Goal: Task Accomplishment & Management: Complete application form

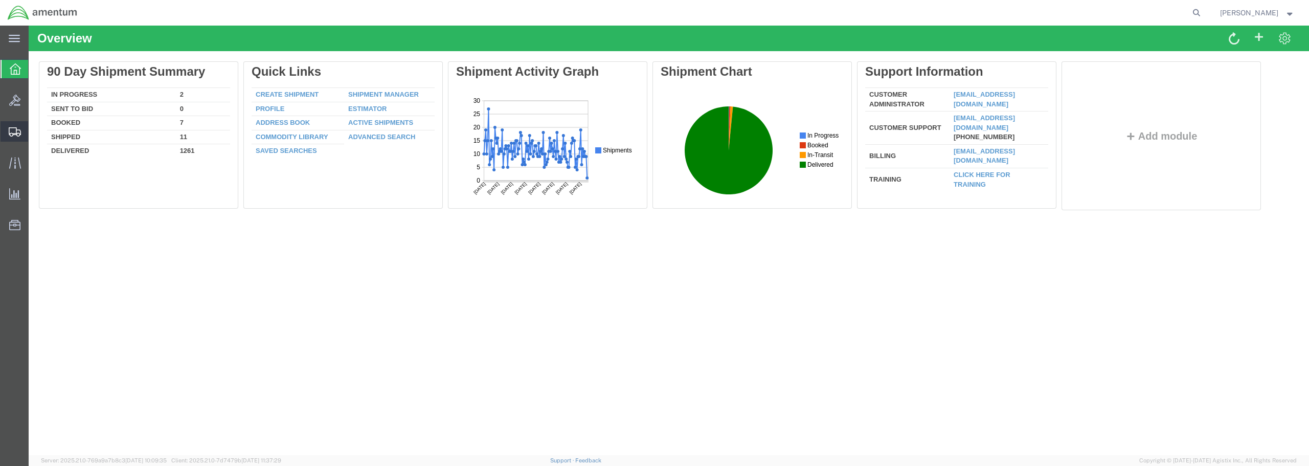
click at [0, 0] on span "Create from Template" at bounding box center [0, 0] width 0 height 0
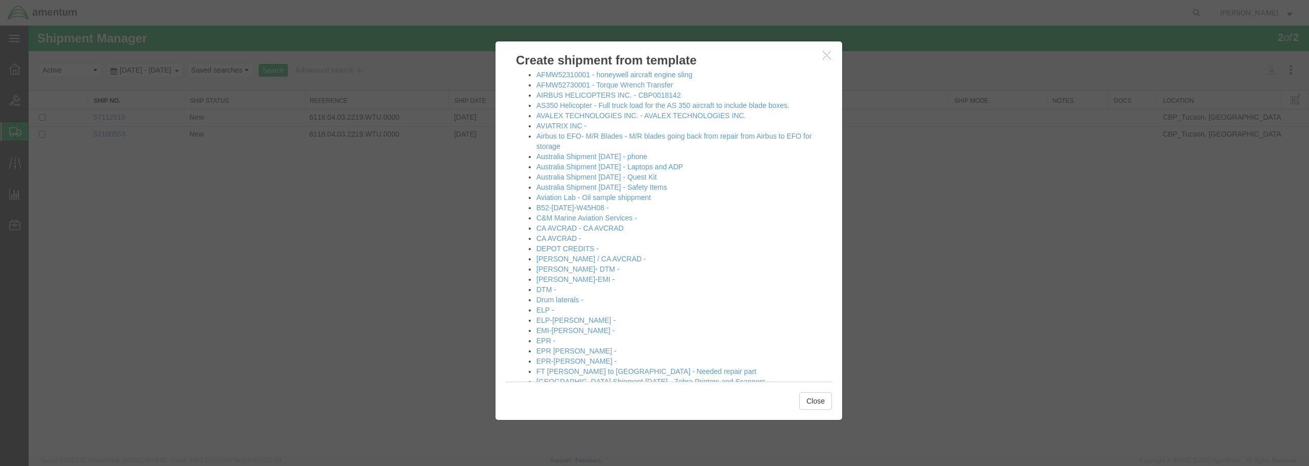
scroll to position [102, 0]
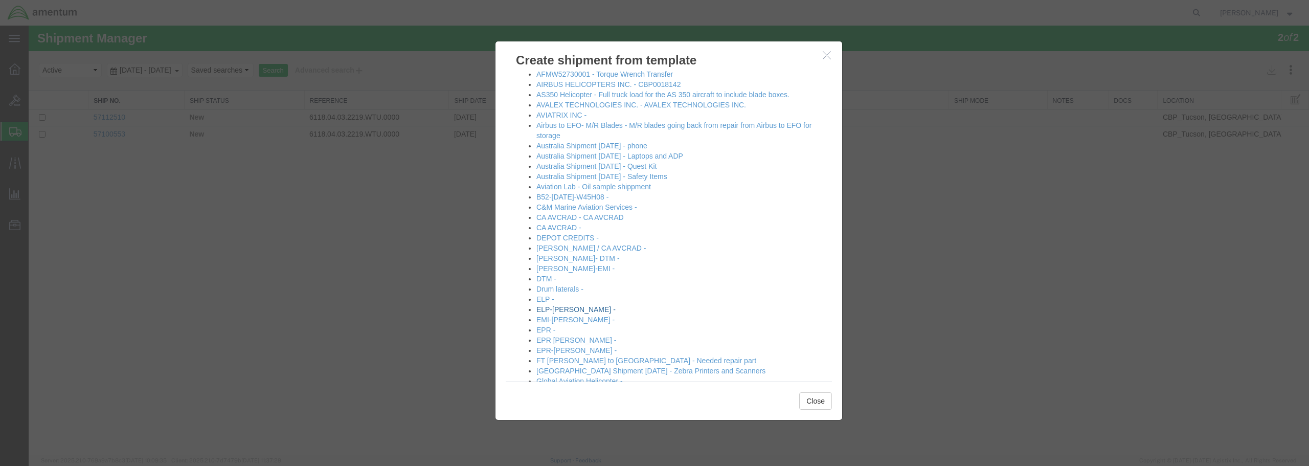
click at [563, 309] on link "ELP-[PERSON_NAME] -" at bounding box center [576, 309] width 79 height 8
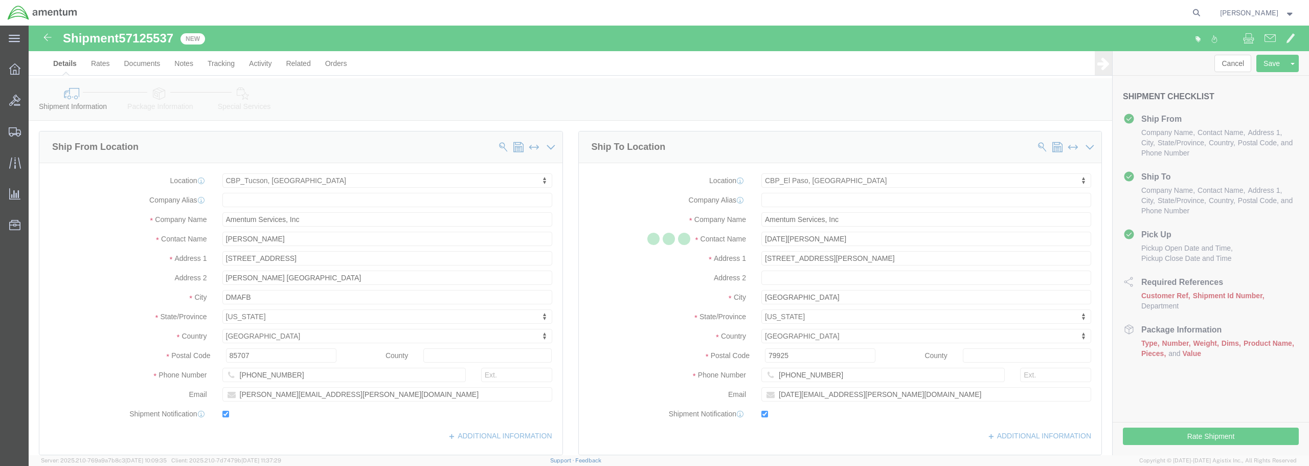
select select "49949"
select select "49939"
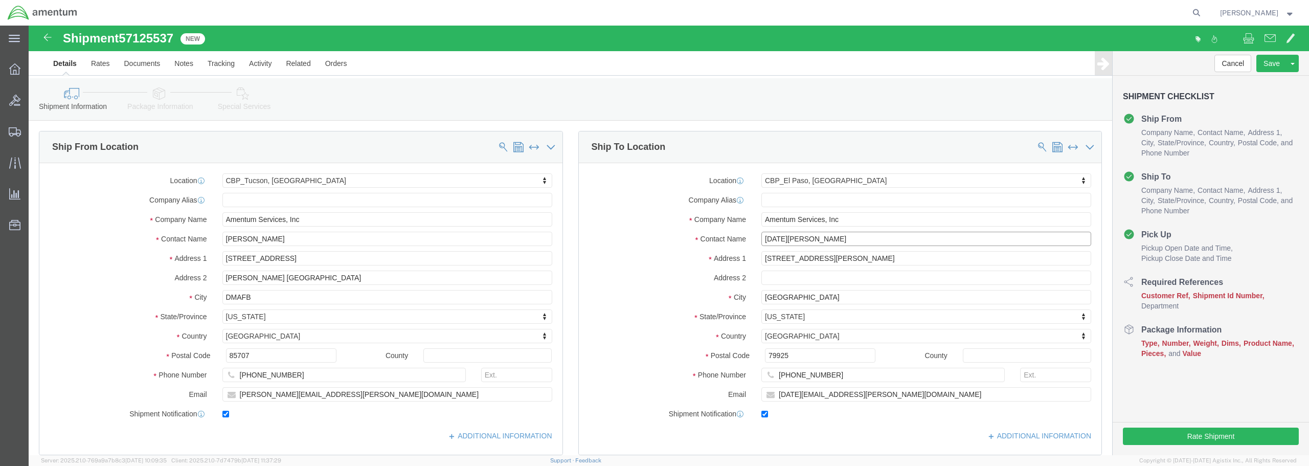
drag, startPoint x: 776, startPoint y: 213, endPoint x: 728, endPoint y: 214, distance: 48.1
click div "[DATE][PERSON_NAME]"
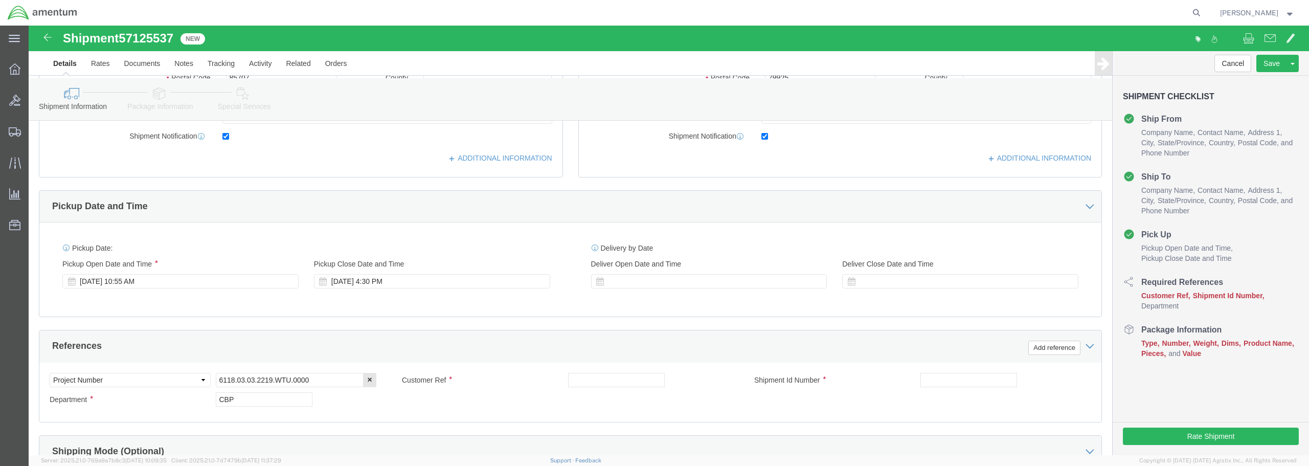
scroll to position [307, 0]
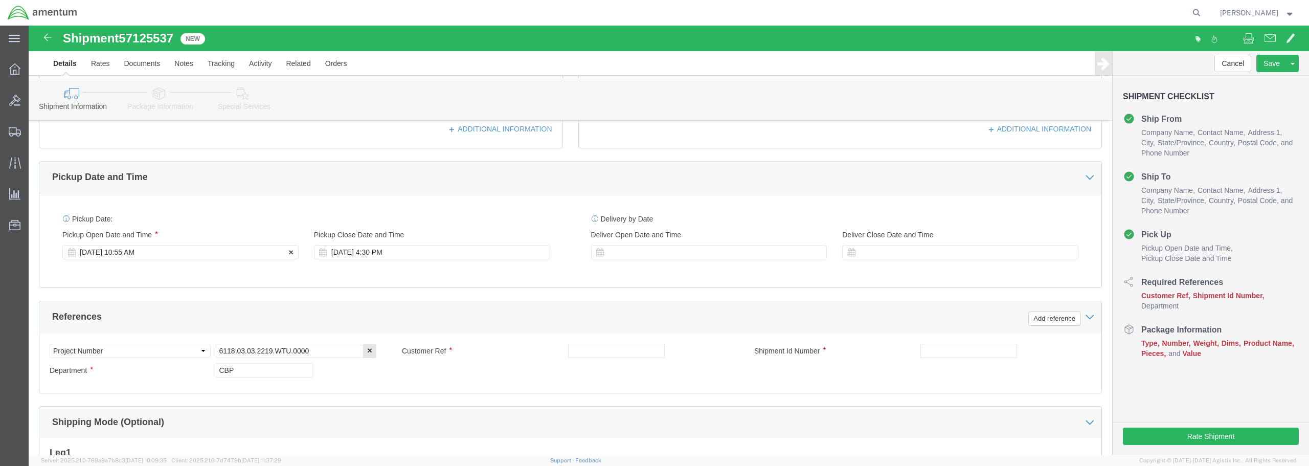
type input "[PERSON_NAME]"
click div "[DATE] 10:55 AM"
type input "11:55 AM"
click button "Apply"
click input "6118.03.03.2219.WTU.0000"
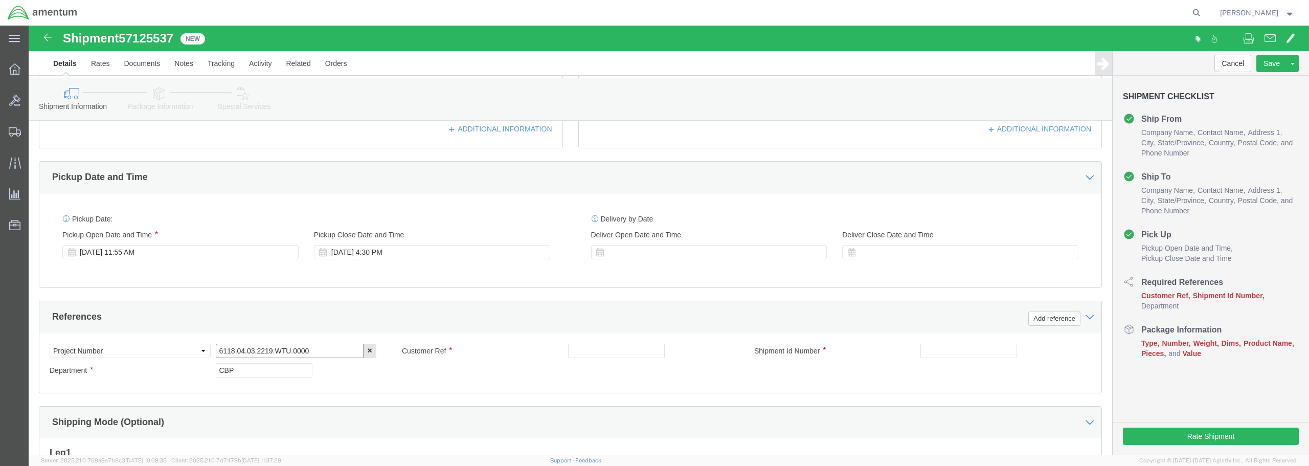
type input "6118.04.03.2219.WTU.0000"
click input "text"
drag, startPoint x: 627, startPoint y: 325, endPoint x: 532, endPoint y: 328, distance: 94.7
click div "Customer Ref VALVE,REG BATCH 530-012024"
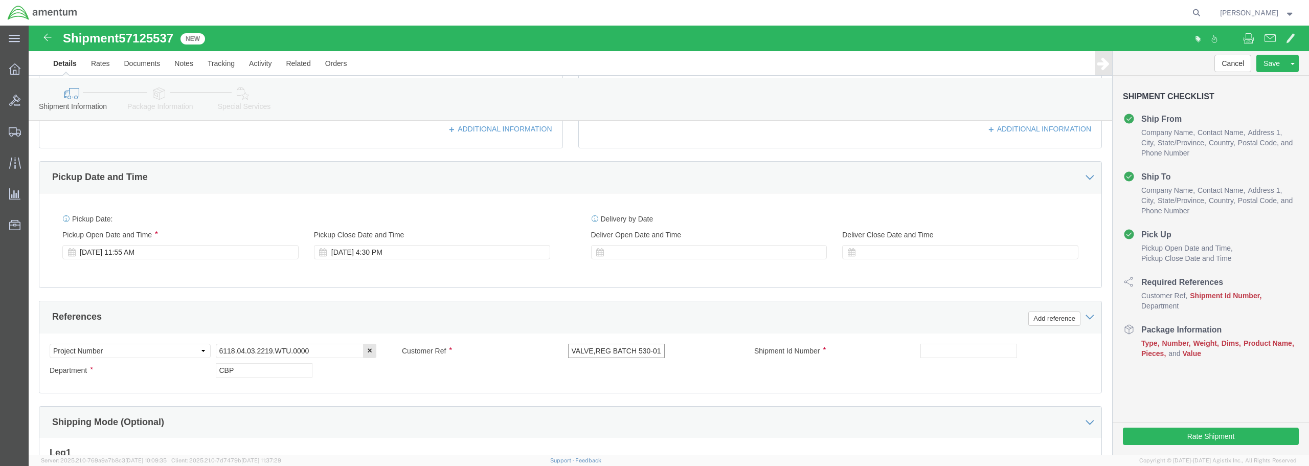
type input "VALVE,REG BATCH 530-012024"
click div "Pickup Date and Time"
paste input "VALVE,REG BATCH 530-012024"
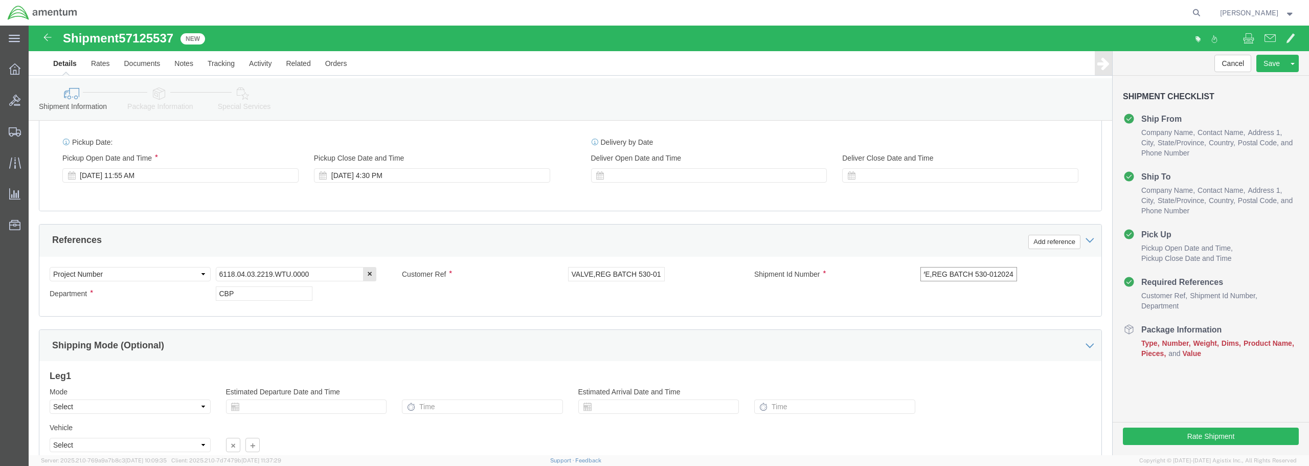
scroll to position [471, 0]
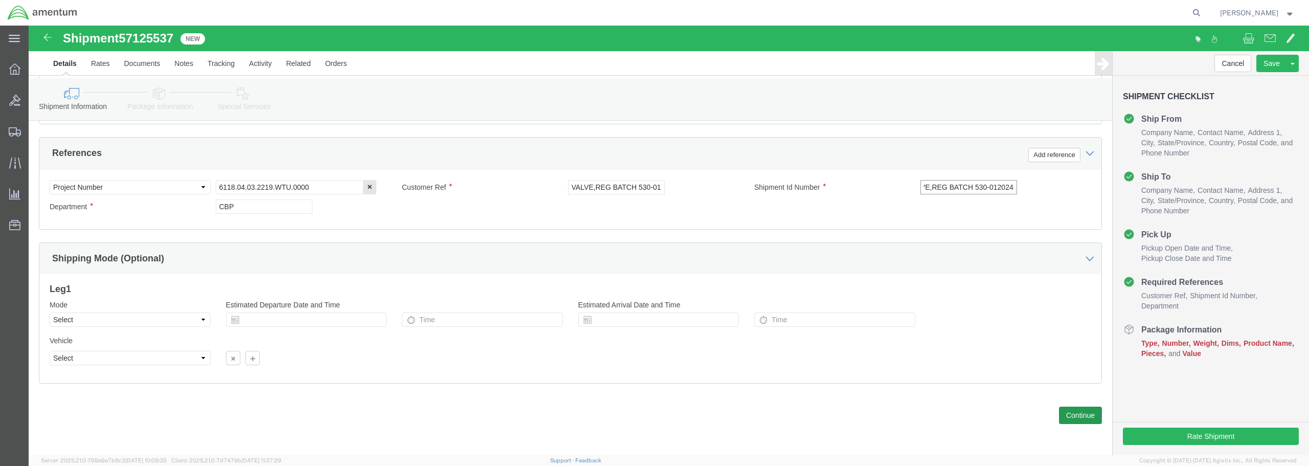
type input "VALVE,REG BATCH 530-012024"
click button "Continue"
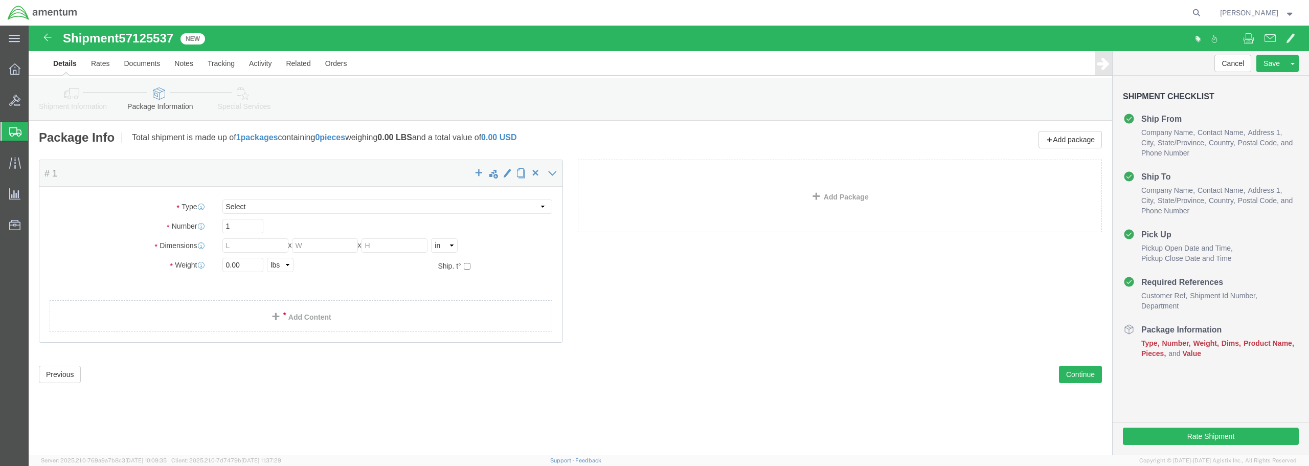
select select "CBOX"
drag, startPoint x: 211, startPoint y: 218, endPoint x: 176, endPoint y: 213, distance: 34.7
click div "Dimensions Length x Width x Height Select cm ft in"
type input "23"
type input "13"
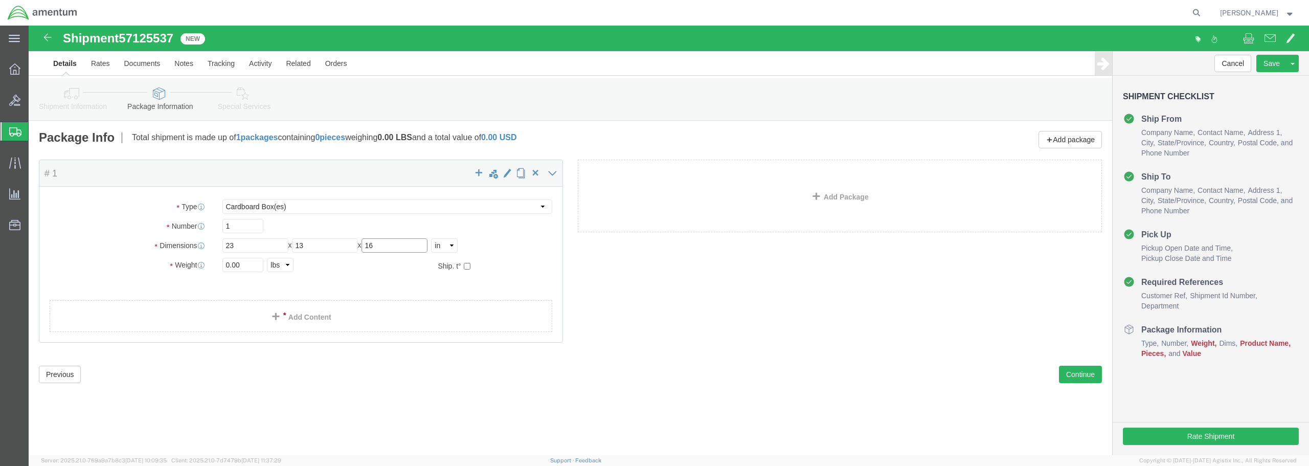
type input "16"
drag, startPoint x: 226, startPoint y: 240, endPoint x: 178, endPoint y: 234, distance: 48.5
click div "Weight 0.00 Select kgs lbs Ship. t°"
type input "17.00"
click link "Add Content"
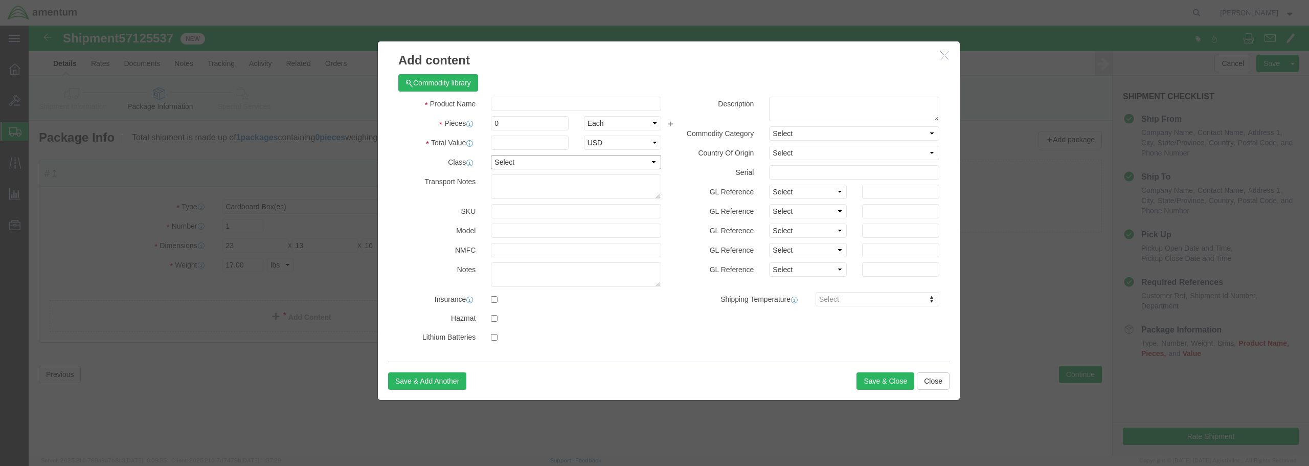
click select "Select 50 55 60 65 70 85 92.5 100 125 175 250 300 400"
select select "175"
click select "Select 50 55 60 65 70 85 92.5 100 125 175 250 300 400"
paste input "VALVE,REG BATCH 530-012024"
type input "VALVE,REG BATCH 530-012024"
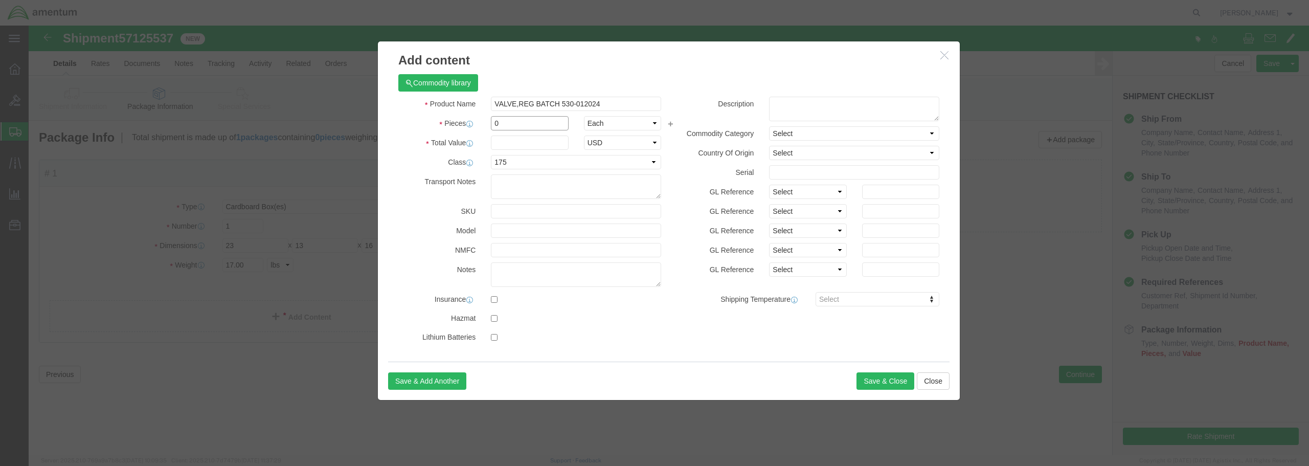
drag, startPoint x: 477, startPoint y: 98, endPoint x: 462, endPoint y: 96, distance: 15.5
click div "0"
type input "1"
click input "text"
type input "1684.22"
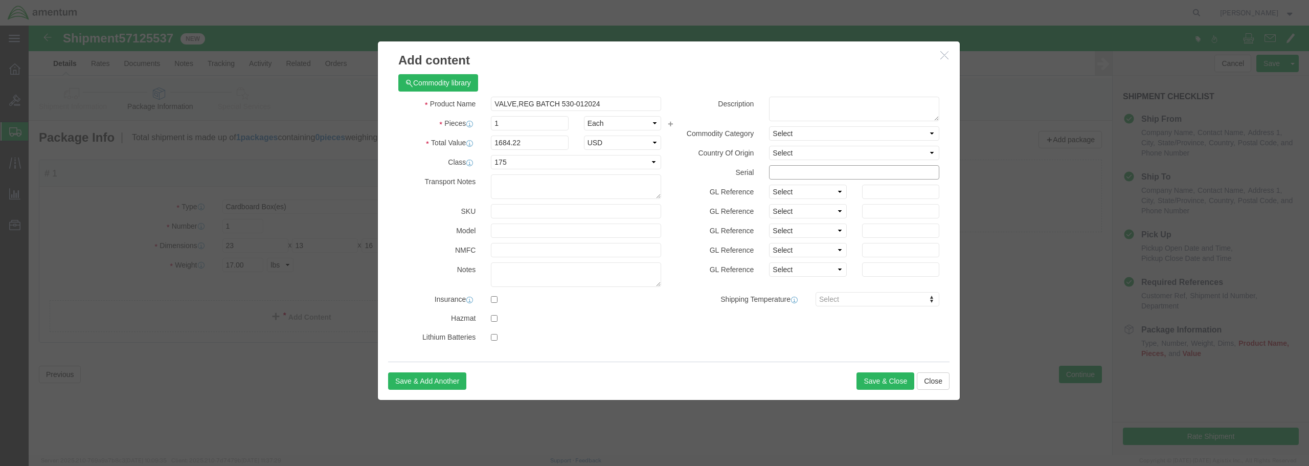
click input "text"
type input "B1409-0639B"
click button "Save & Close"
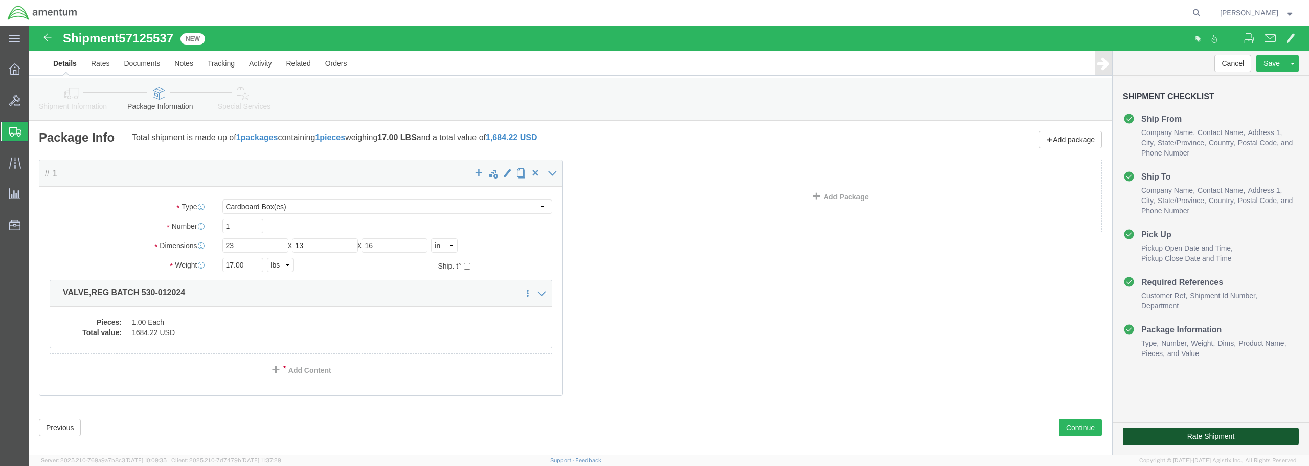
click button "Rate Shipment"
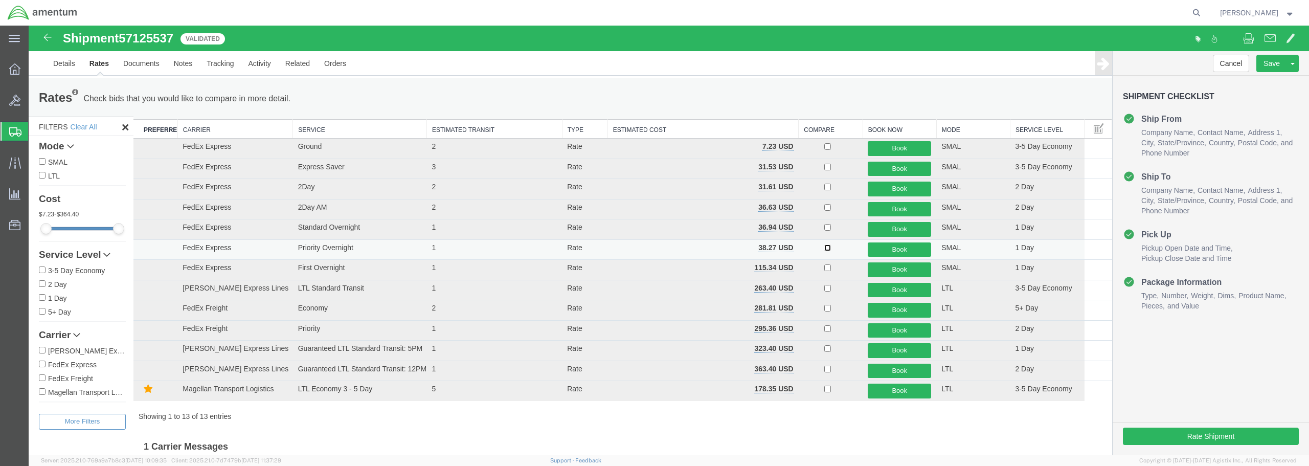
click at [825, 249] on input "checkbox" at bounding box center [828, 247] width 7 height 7
checkbox input "true"
click at [899, 249] on button "Book" at bounding box center [899, 249] width 63 height 15
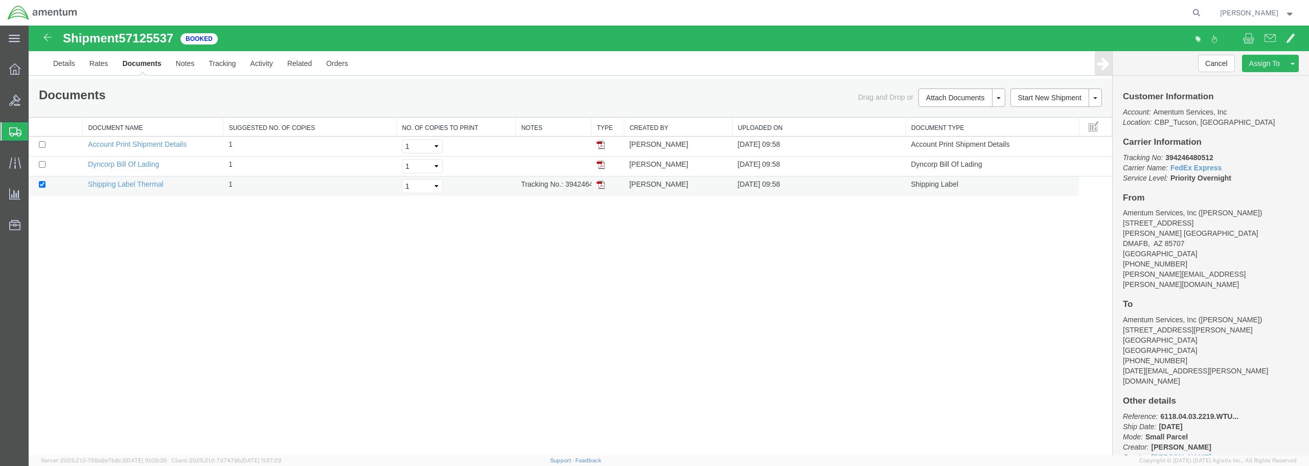
click at [597, 184] on img at bounding box center [601, 185] width 8 height 8
click at [1254, 93] on link "Save As Template" at bounding box center [1254, 95] width 88 height 15
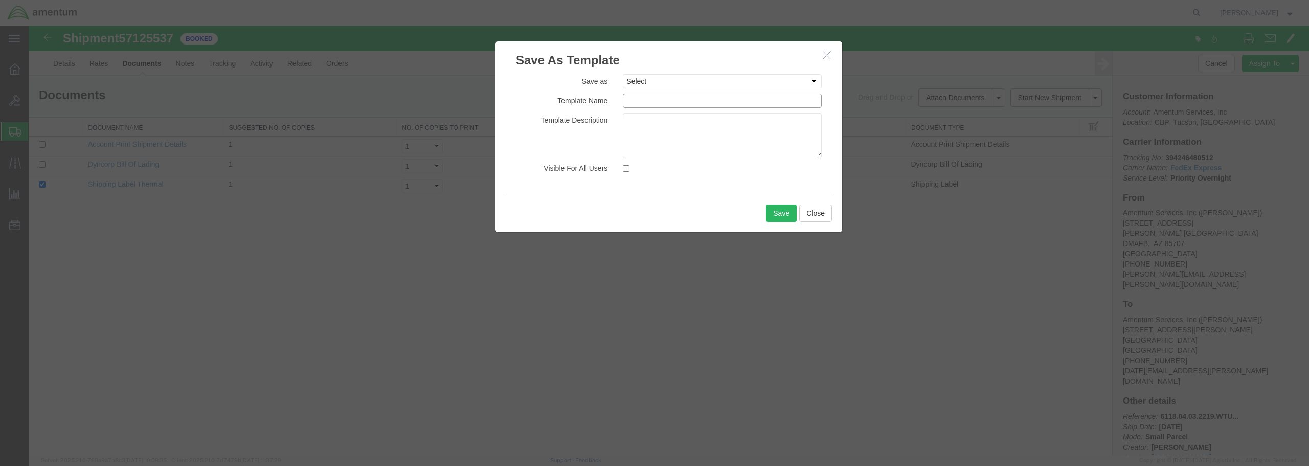
click at [632, 100] on input "text" at bounding box center [722, 101] width 199 height 14
type input "ELP-[PERSON_NAME]"
click at [783, 215] on button "Save" at bounding box center [781, 213] width 31 height 17
click at [639, 101] on input "text" at bounding box center [722, 101] width 199 height 14
type input "[PERSON_NAME]-ELP"
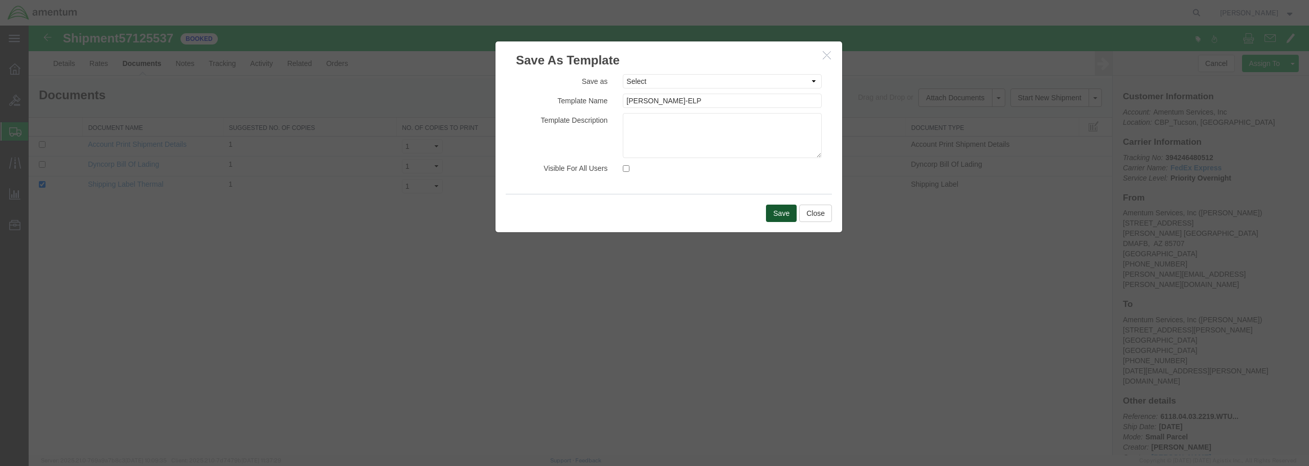
click at [779, 215] on button "Save" at bounding box center [781, 213] width 31 height 17
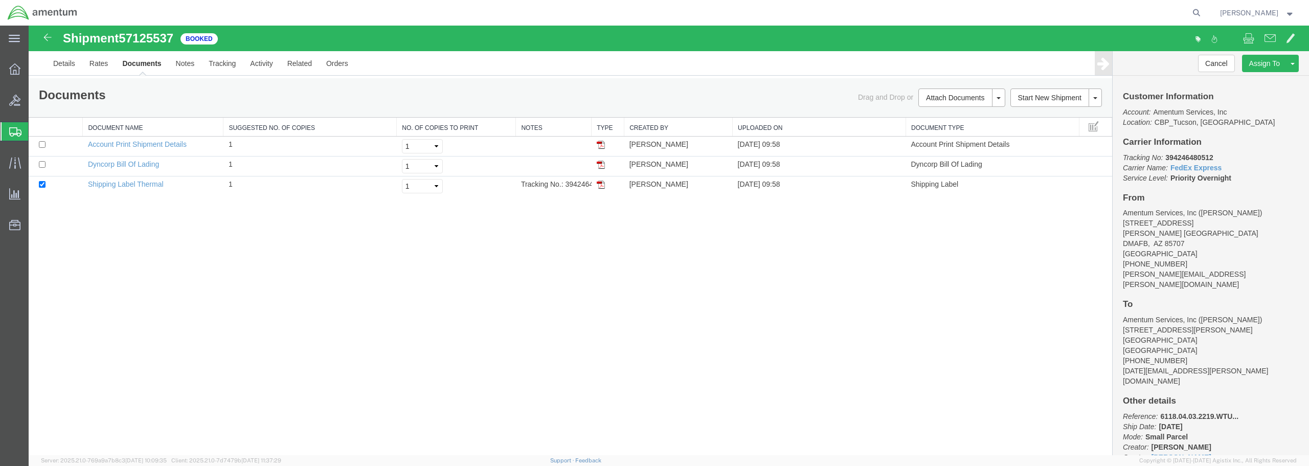
click at [0, 0] on span "Create from Template" at bounding box center [0, 0] width 0 height 0
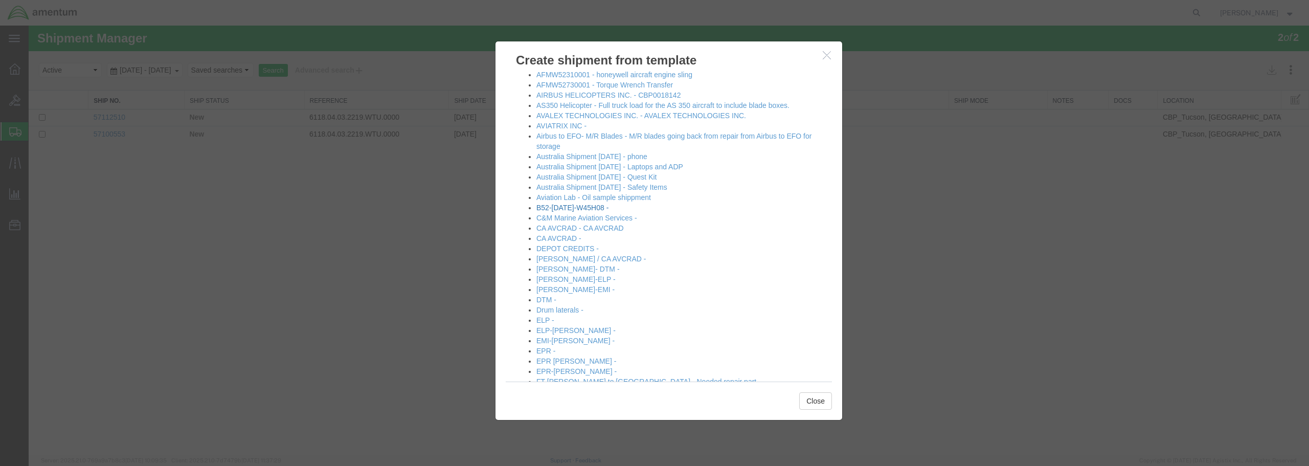
scroll to position [102, 0]
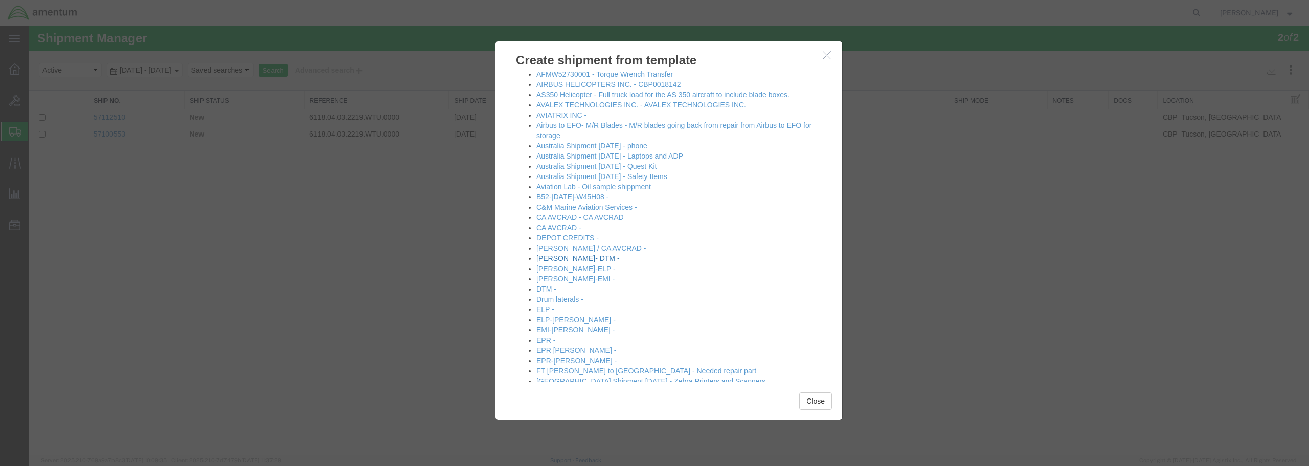
click at [566, 255] on link "[PERSON_NAME]- DTM -" at bounding box center [578, 258] width 83 height 8
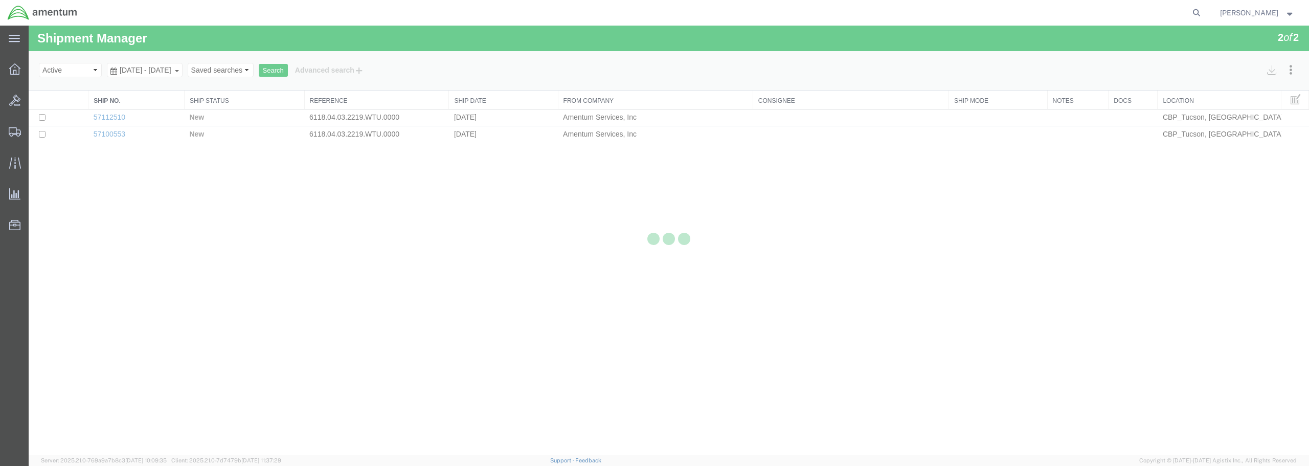
select select "49949"
select select "49921"
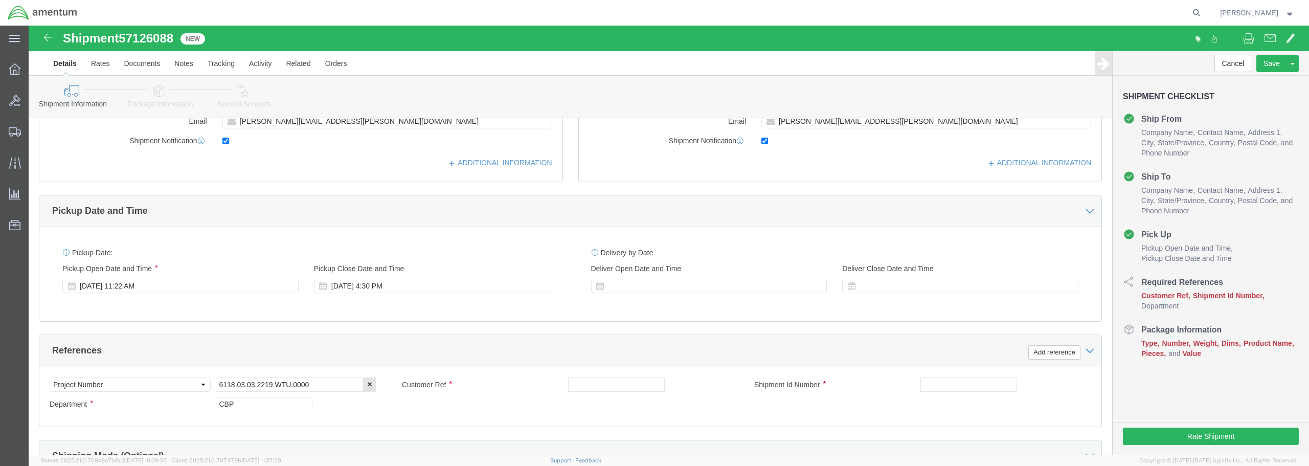
scroll to position [307, 0]
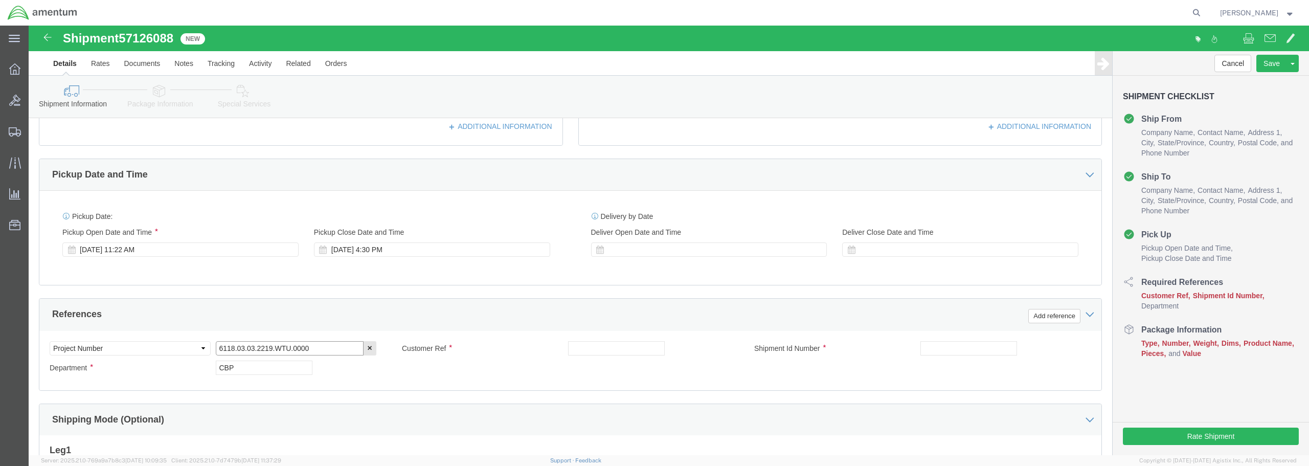
click input "6118.03.03.2219.WTU.0000"
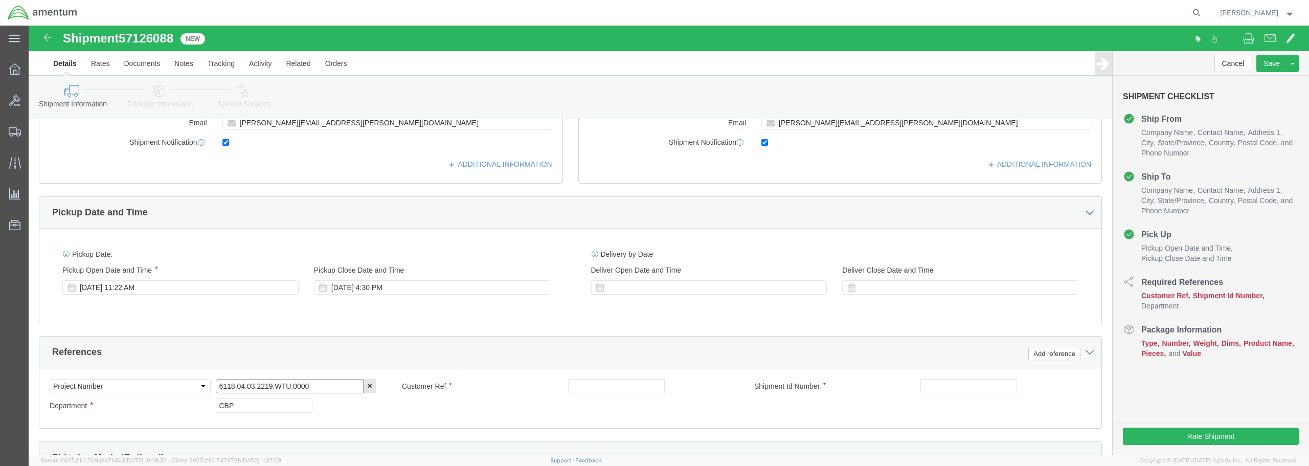
scroll to position [263, 0]
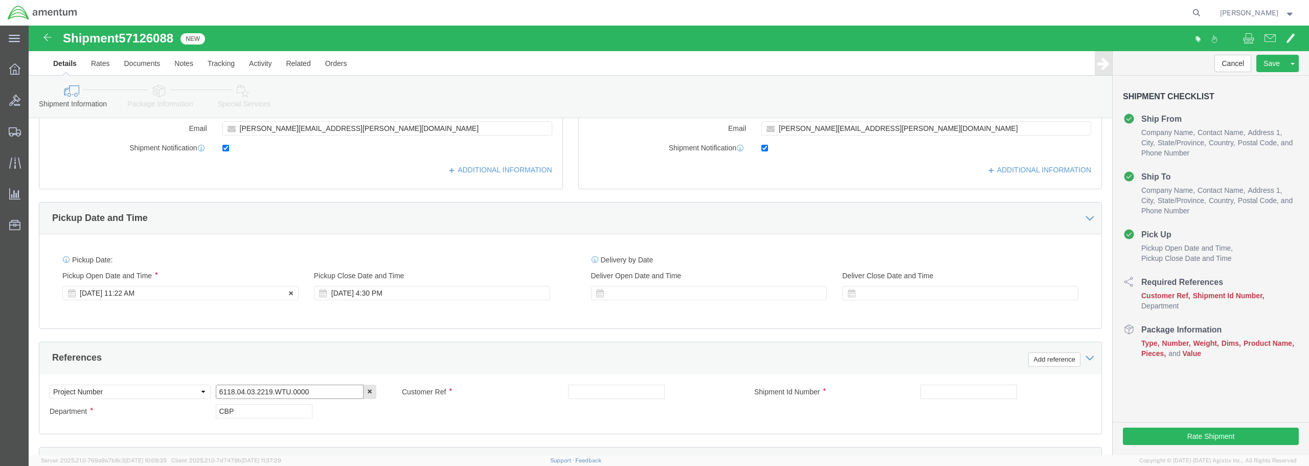
type input "6118.04.03.2219.WTU.0000"
click div "[DATE] 11:22 AM"
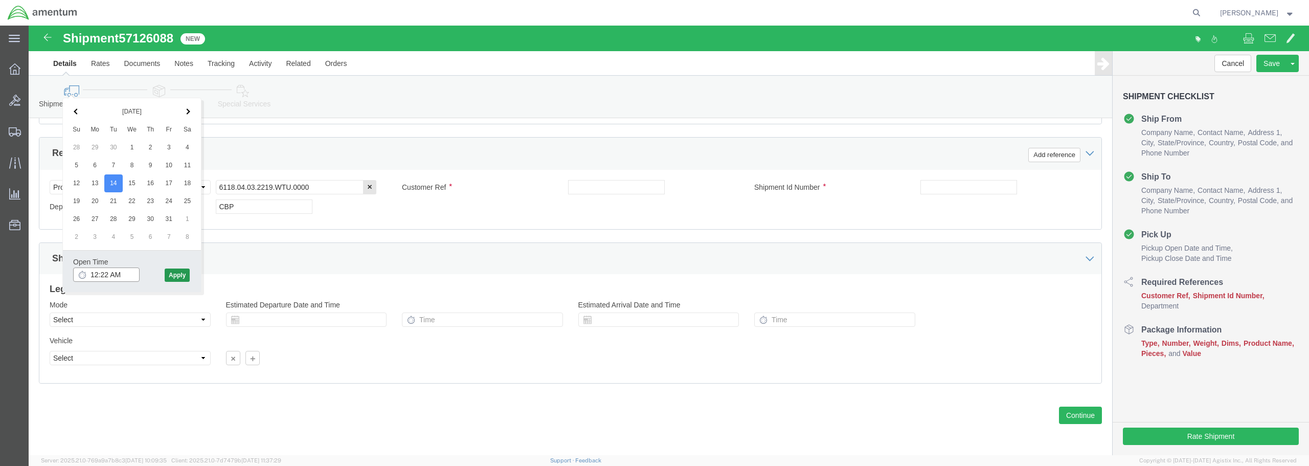
type input "12:22 AM"
click button "Apply"
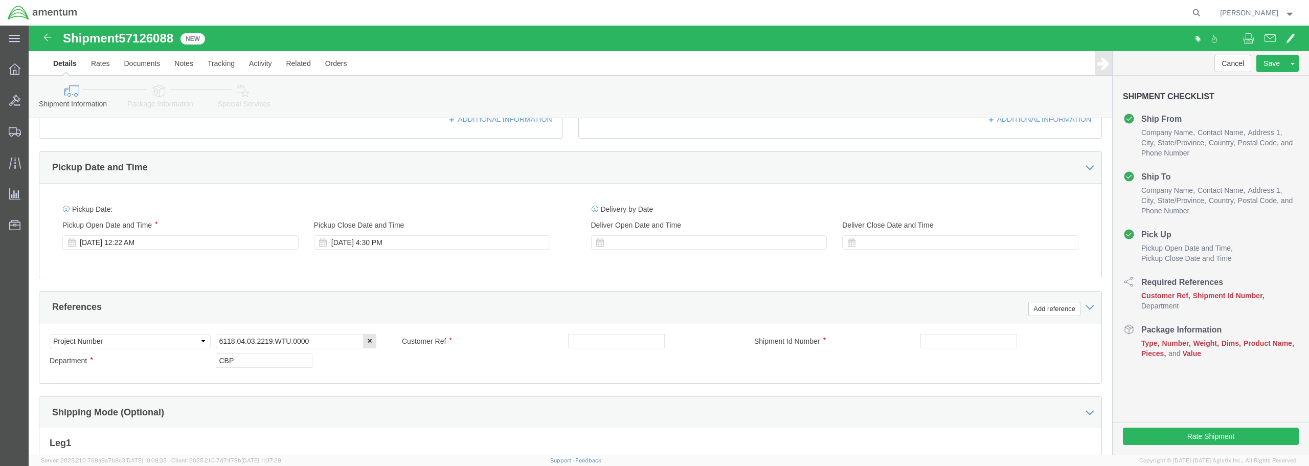
scroll to position [315, 0]
click input "text"
drag, startPoint x: 628, startPoint y: 316, endPoint x: 492, endPoint y: 308, distance: 136.2
click div "Customer Ref FLANGE / BATCH 616-012078"
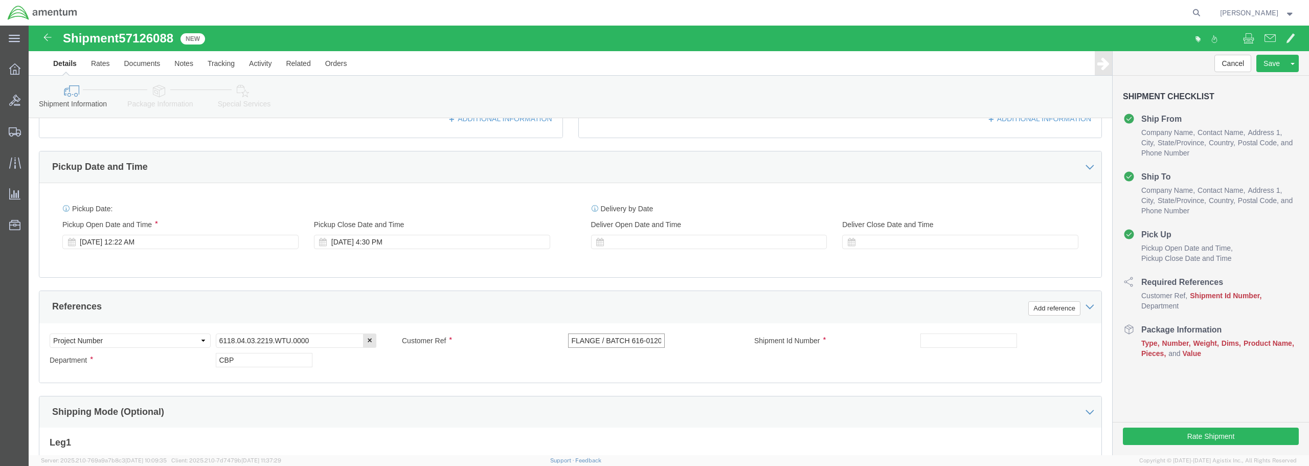
type input "FLANGE / BATCH 616-012078"
click div "Select Account Type Activity ID Airline Appointment Number ASN Batch Request # …"
paste input "FLANGE / BATCH 616-012078"
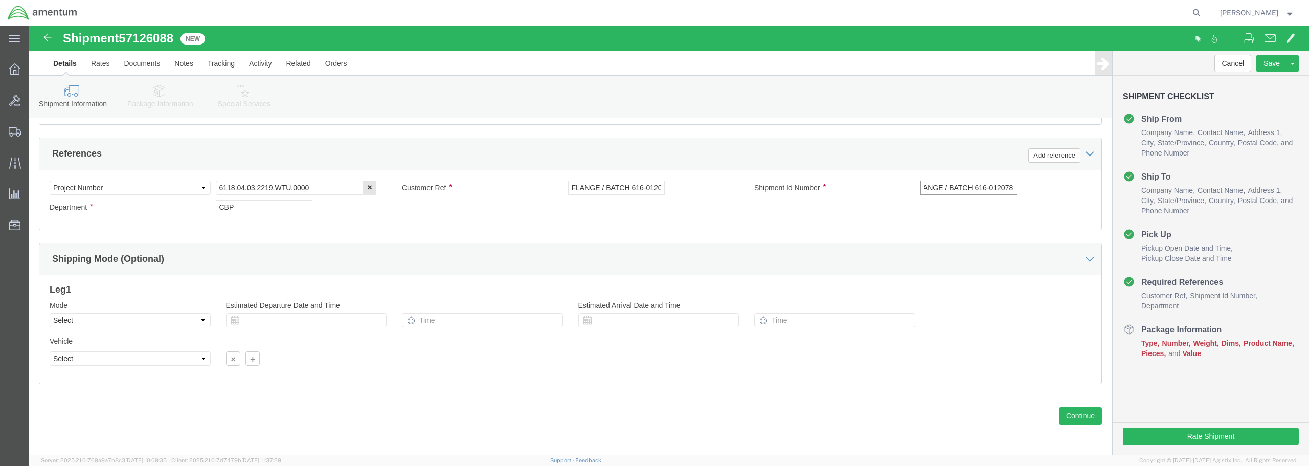
scroll to position [468, 0]
type input "FLANGE / BATCH 616-012078"
click button "Continue"
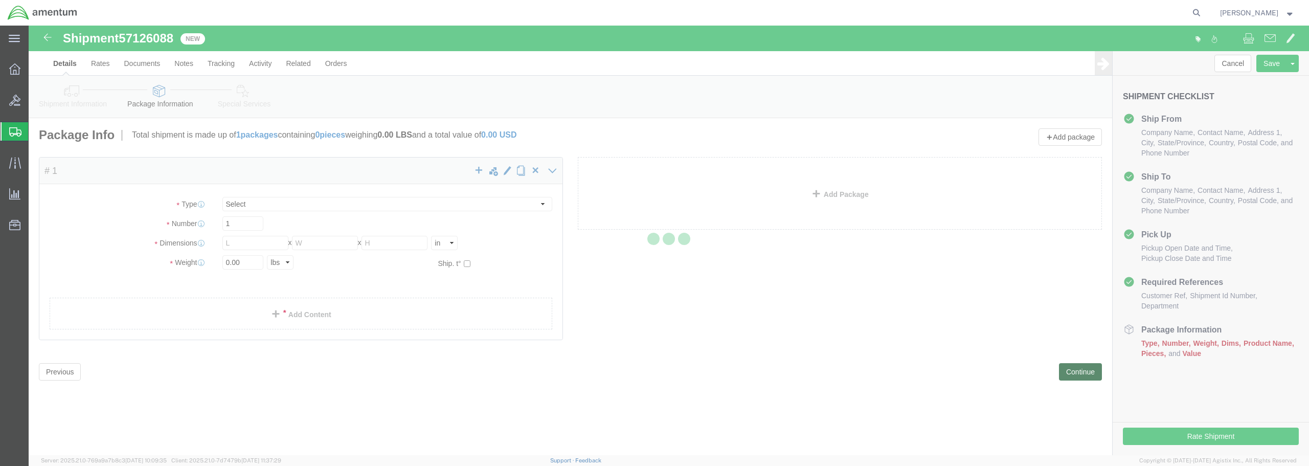
select select "CBOX"
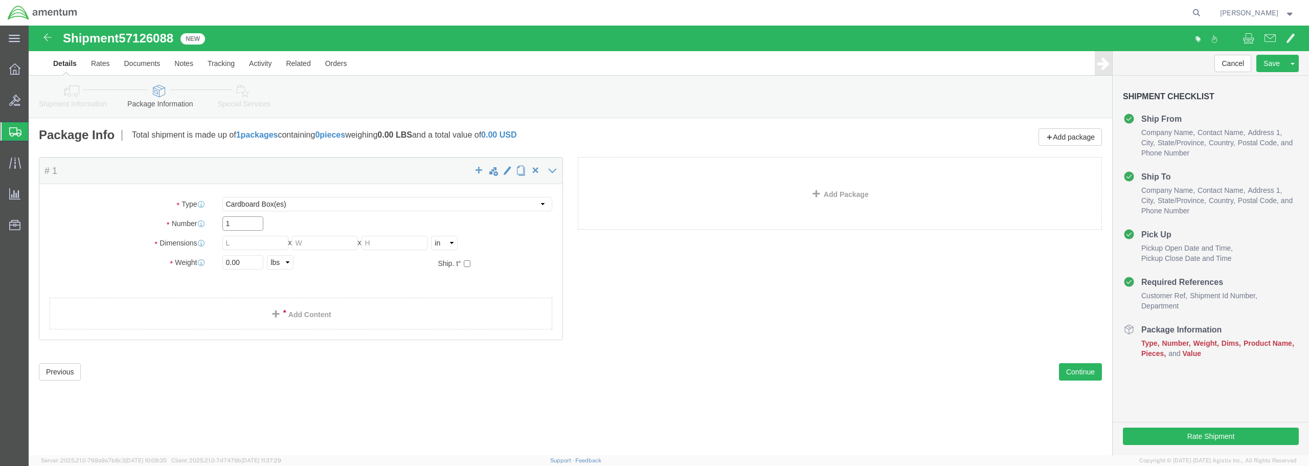
click input "1"
drag, startPoint x: 213, startPoint y: 217, endPoint x: 162, endPoint y: 217, distance: 50.6
click div "Dimensions Length x Width x Height Select cm ft in"
type input "9"
type input "8"
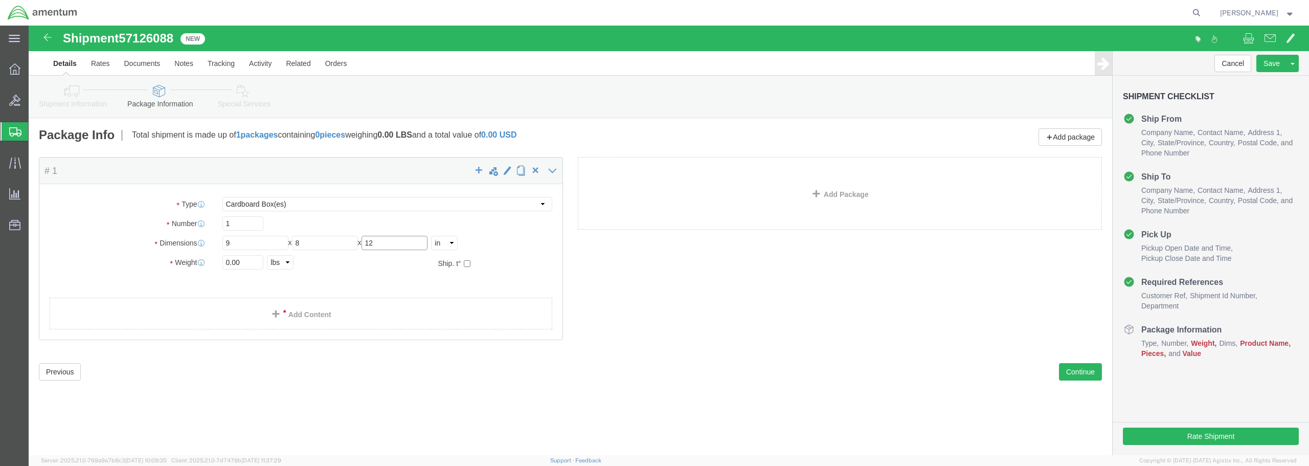
type input "12"
click div "Weight 0.00 Select kgs lbs Ship. t°"
type input "2.00"
click link "Add Content"
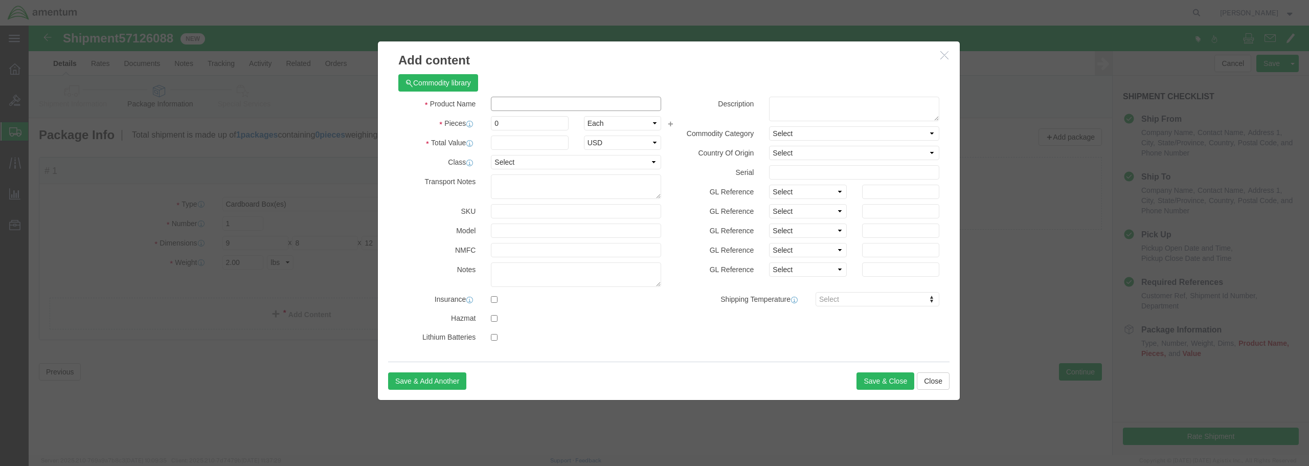
paste input "FLANGE / BATCH 616-012078"
type input "FLANGE / BATCH 616-012078"
click input "0"
type input "1"
click input "text"
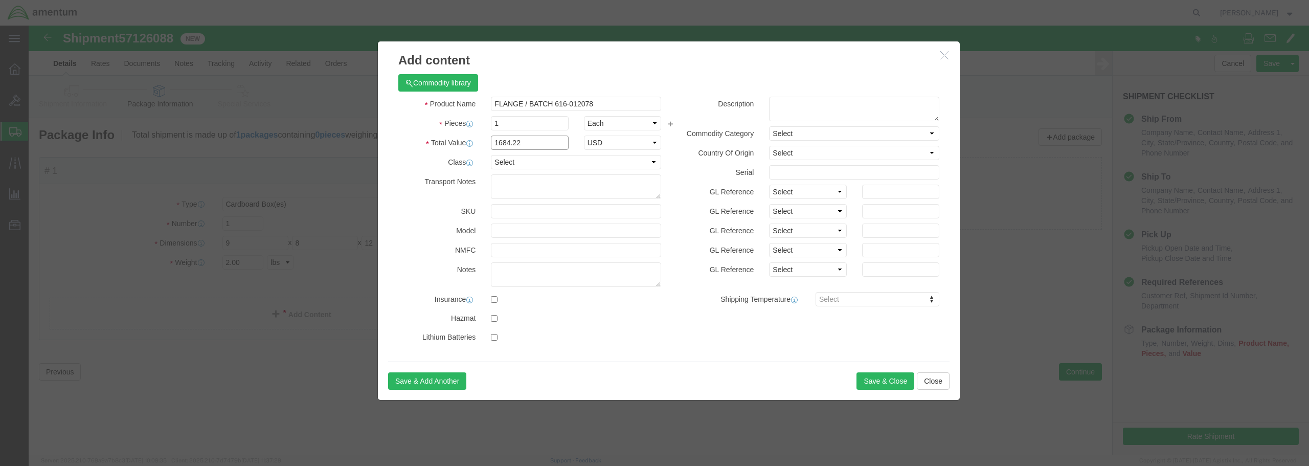
type input "1684.22"
click select "Select 50 55 60 65 70 85 92.5 100 125 175 250 300 400"
select select "250"
click select "Select 50 55 60 65 70 85 92.5 100 125 175 250 300 400"
click button "Save & Close"
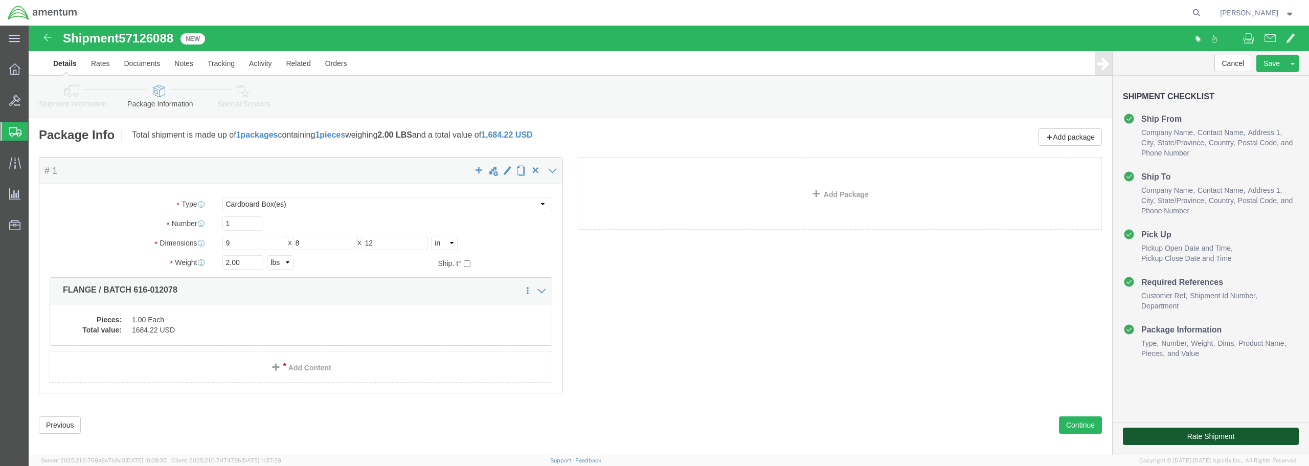
click button "Rate Shipment"
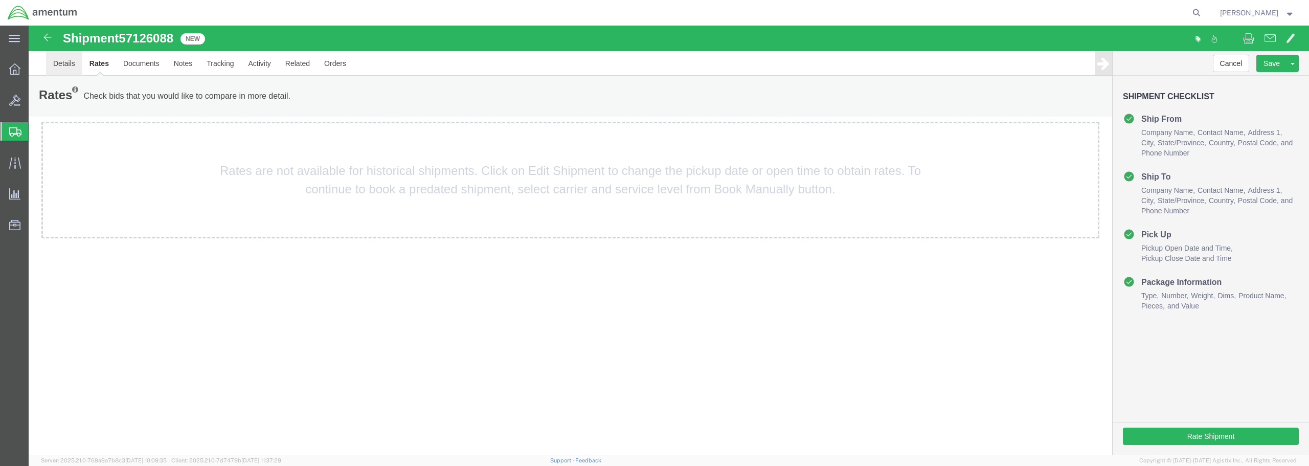
click at [72, 63] on link "Details" at bounding box center [64, 63] width 36 height 25
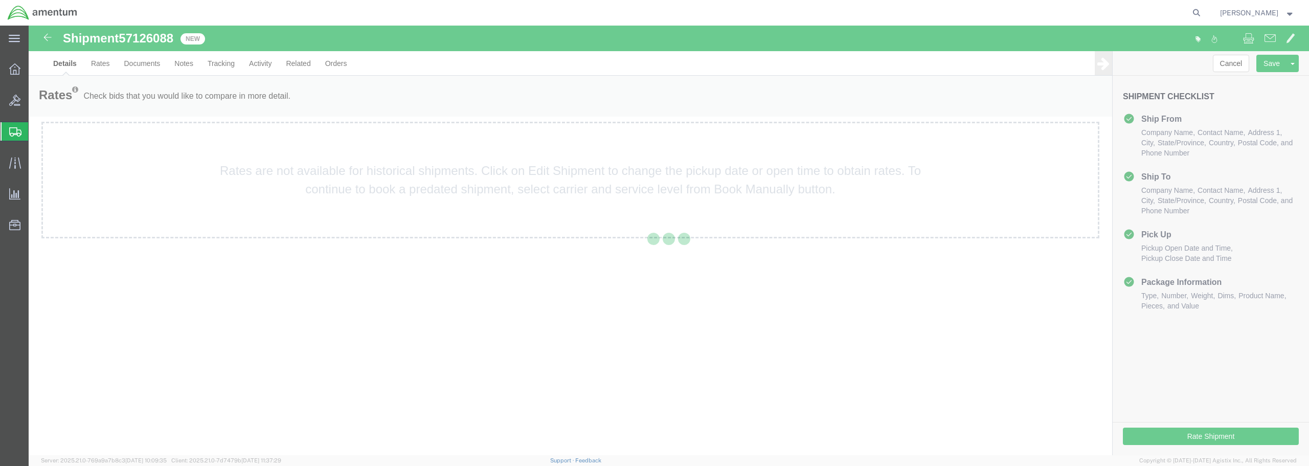
select select "49949"
select select "49921"
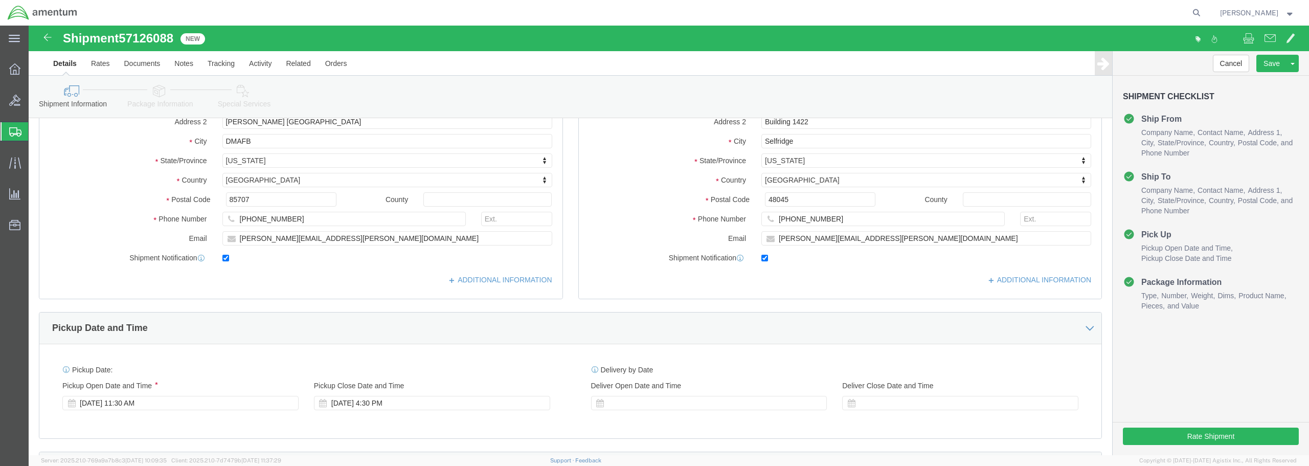
scroll to position [205, 0]
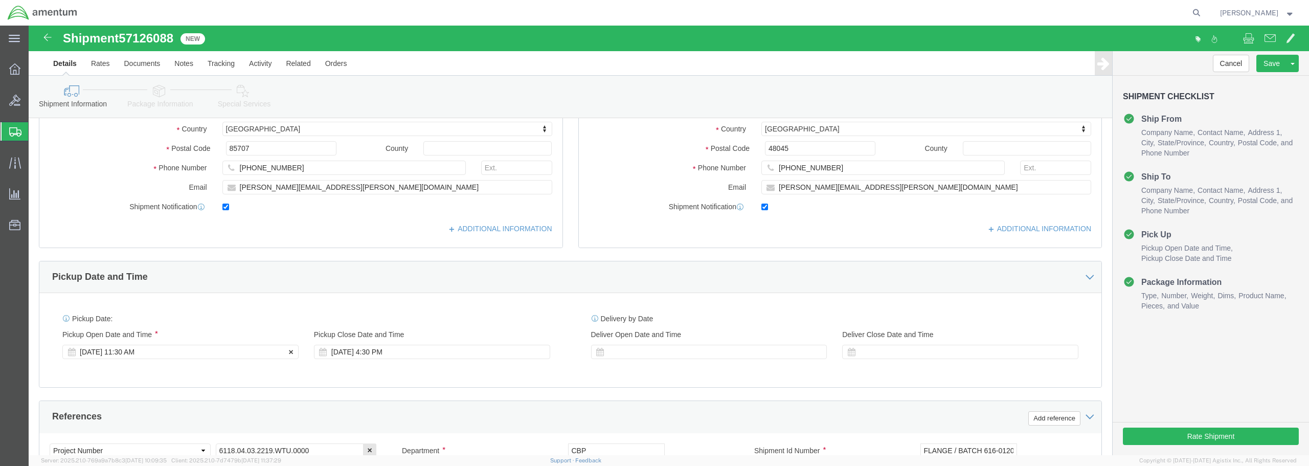
click div "[DATE] 11:30 AM"
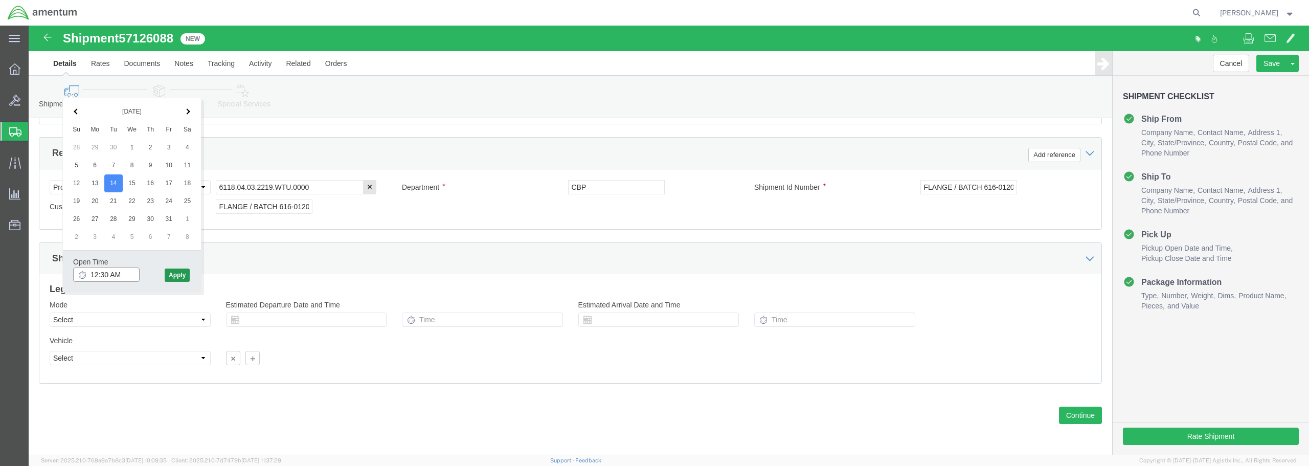
type input "12:30 AM"
click button "Apply"
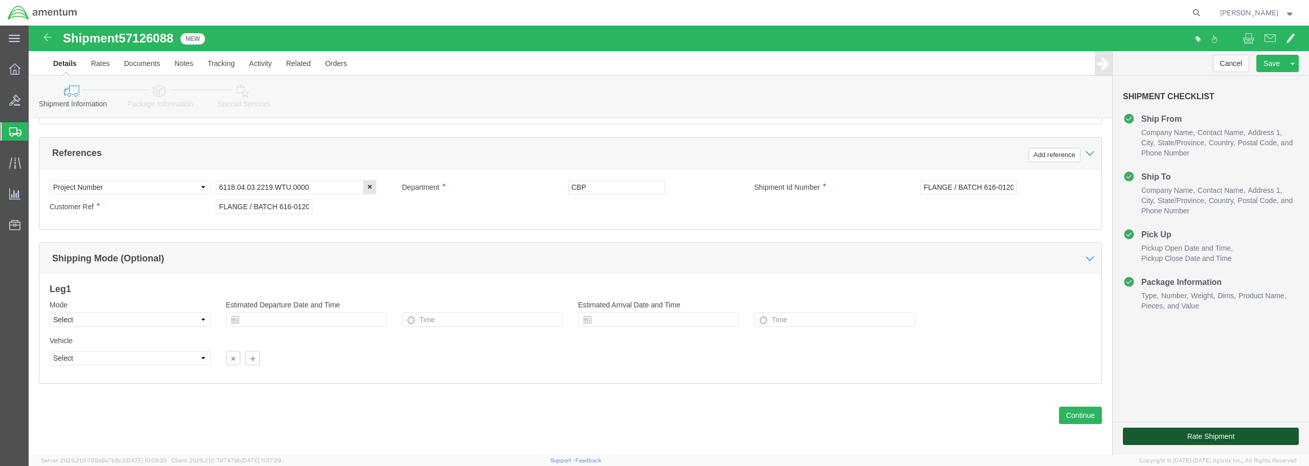
click button "Rate Shipment"
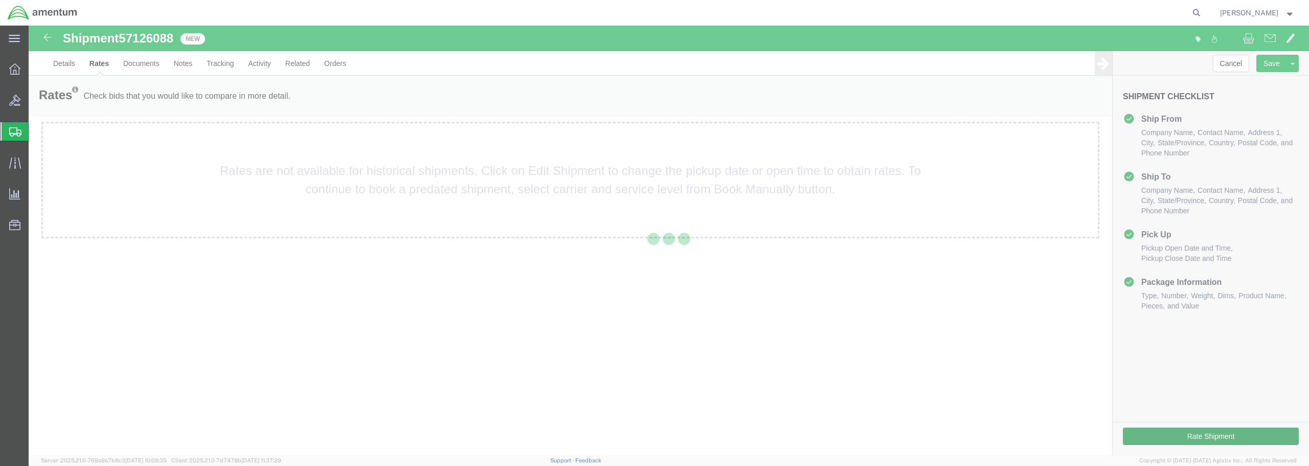
scroll to position [0, 0]
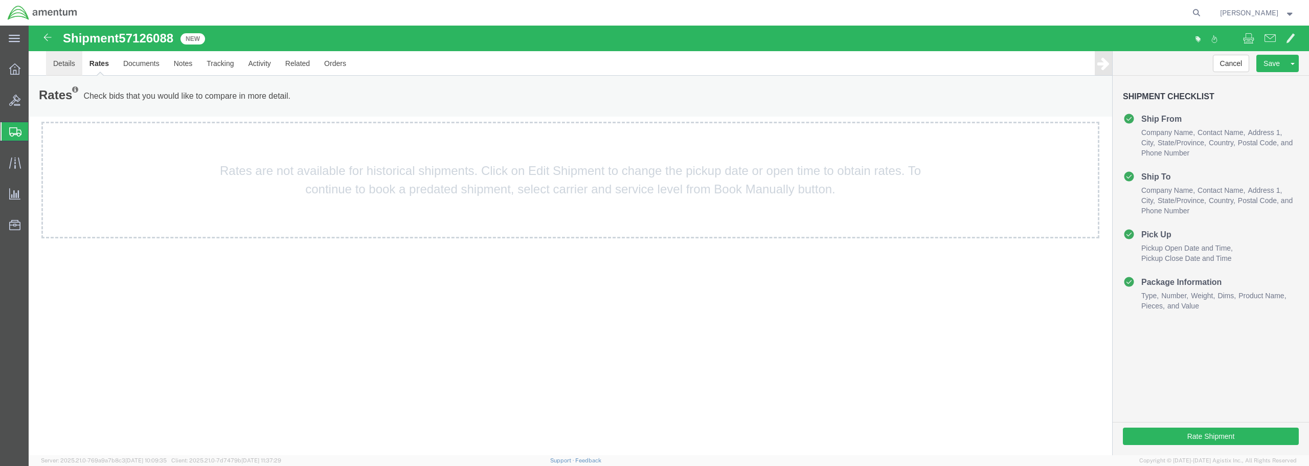
click at [57, 59] on link "Details" at bounding box center [64, 63] width 36 height 25
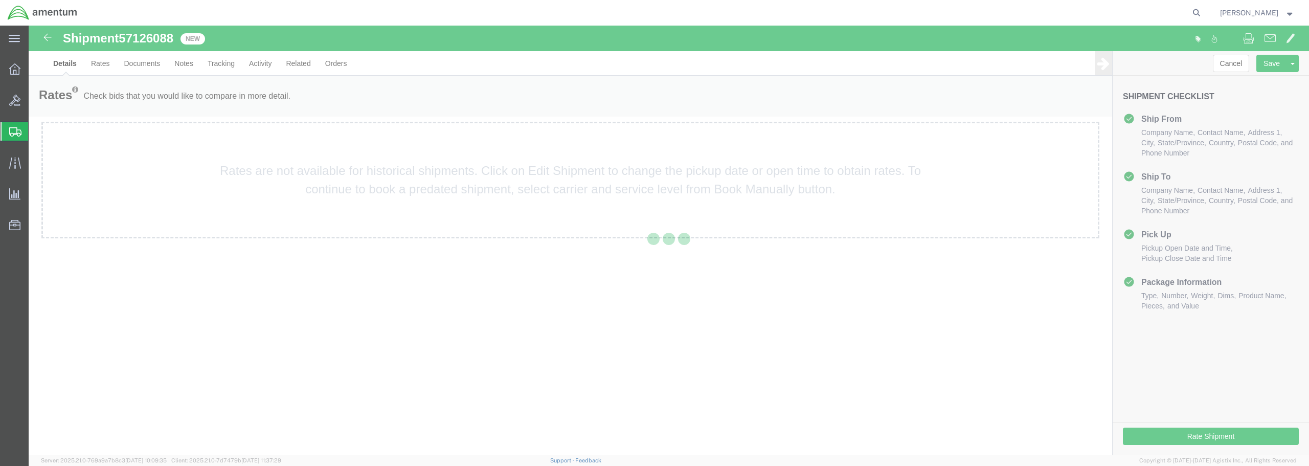
select select "49949"
select select "49921"
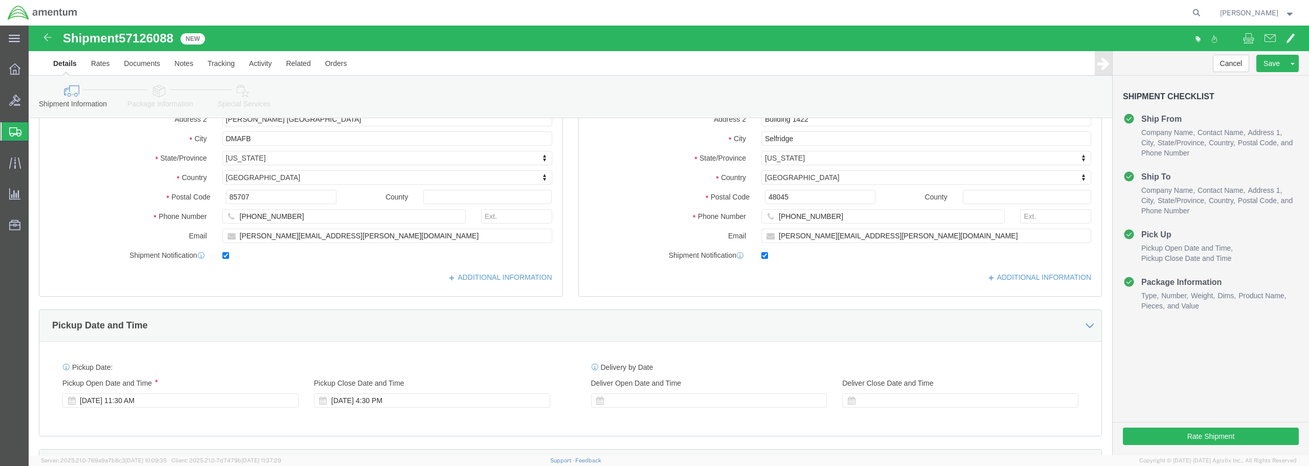
scroll to position [205, 0]
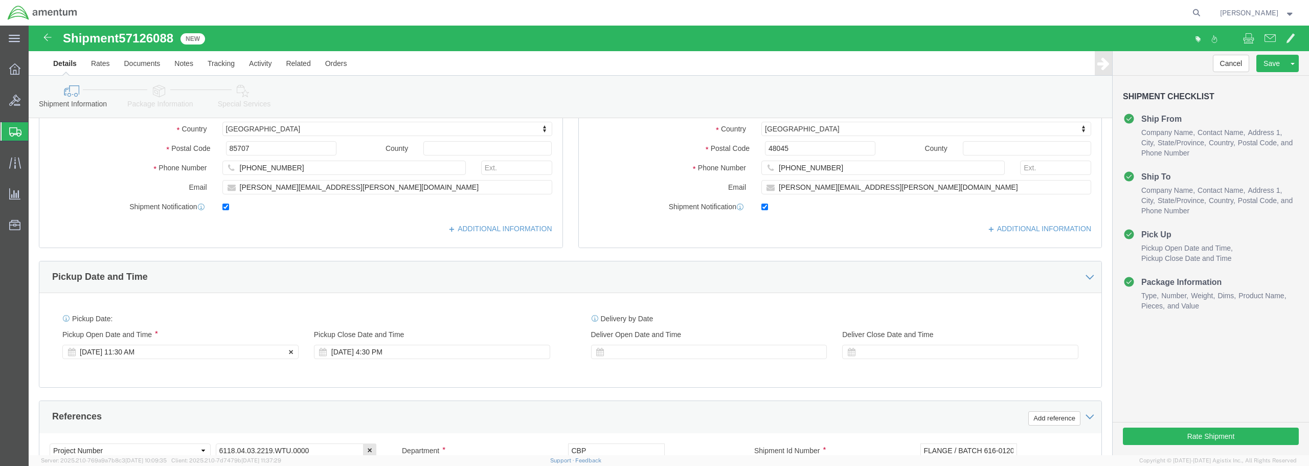
click div "[DATE] 11:30 AM"
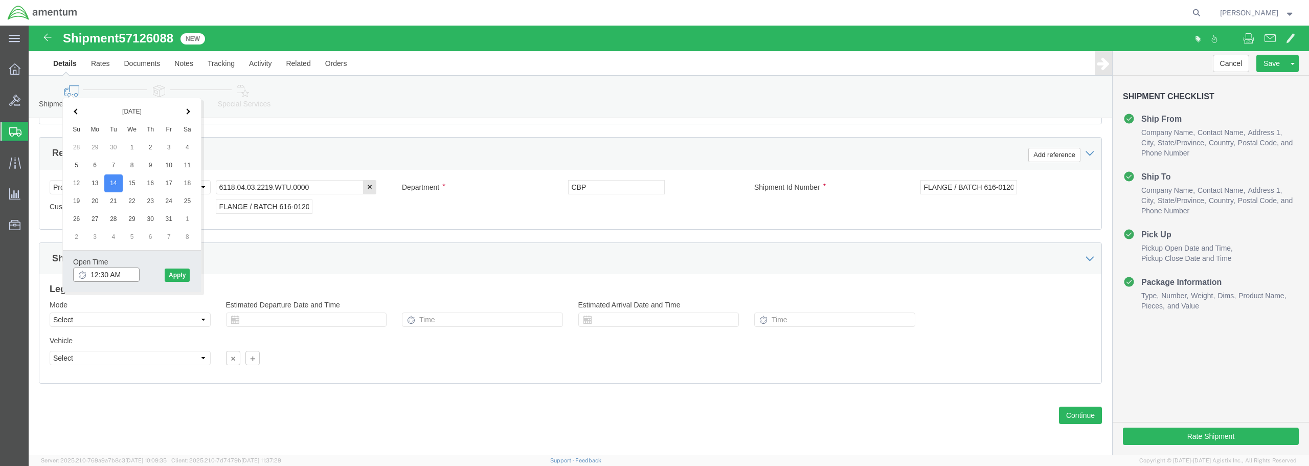
drag, startPoint x: 92, startPoint y: 249, endPoint x: 82, endPoint y: 251, distance: 10.0
click input "12:30 AM"
type input "12:30 PM"
click button "Apply"
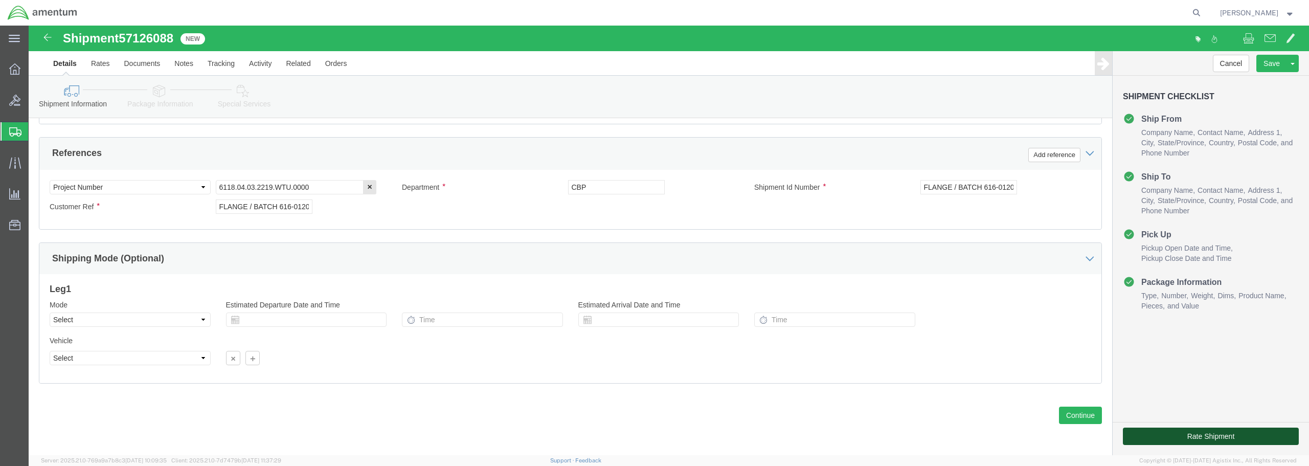
click button "Rate Shipment"
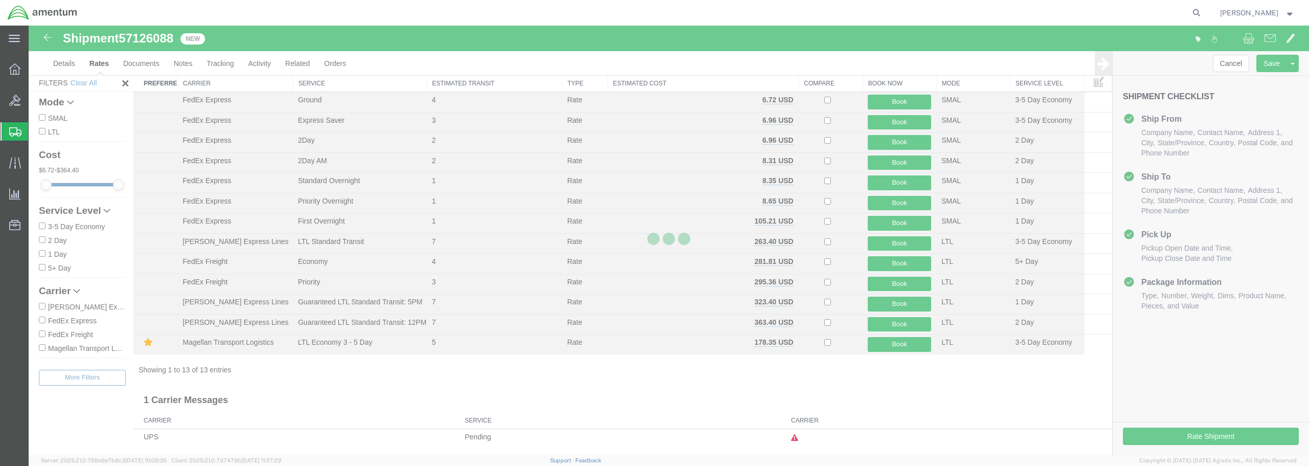
scroll to position [24, 0]
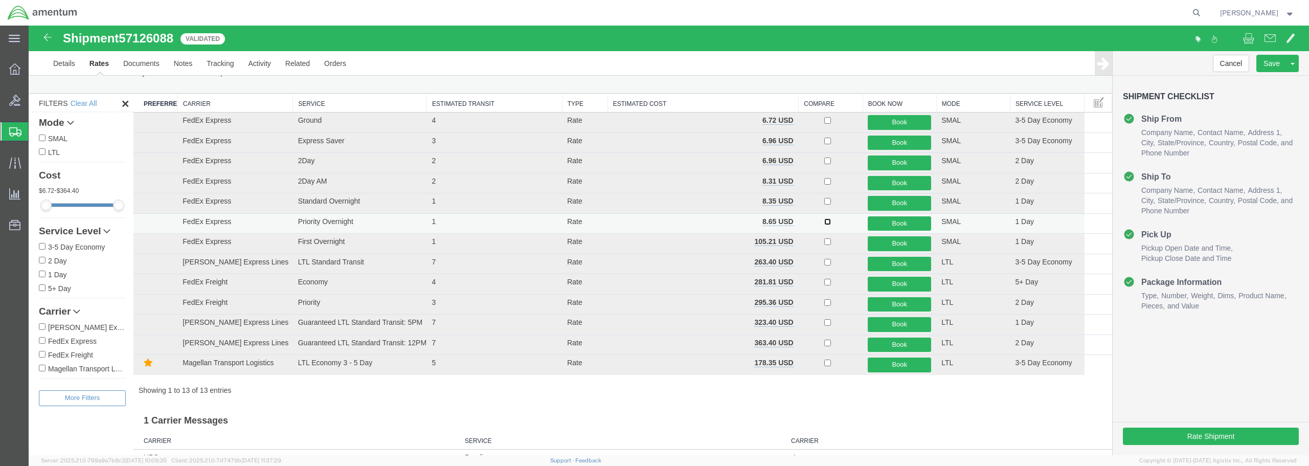
click at [825, 221] on input "checkbox" at bounding box center [828, 221] width 7 height 7
checkbox input "true"
click at [905, 225] on button "Book" at bounding box center [899, 223] width 63 height 15
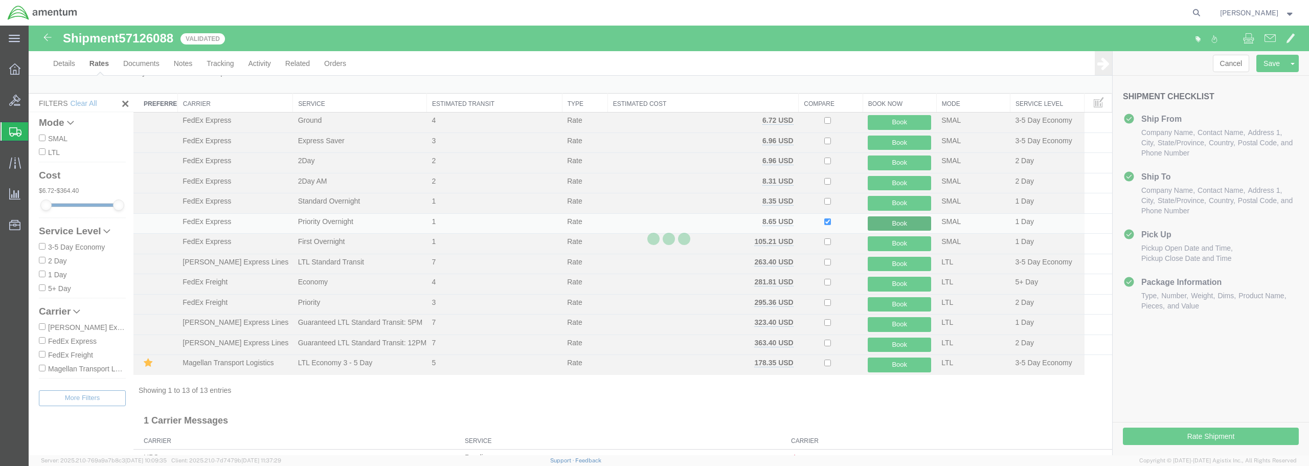
scroll to position [0, 0]
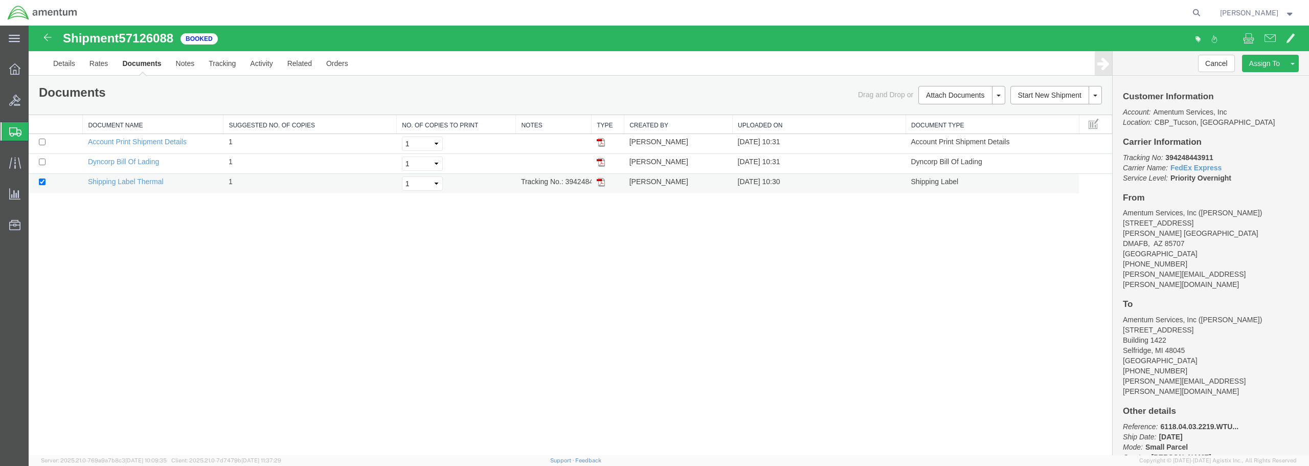
click at [601, 181] on img at bounding box center [601, 182] width 8 height 8
